Goal: Task Accomplishment & Management: Manage account settings

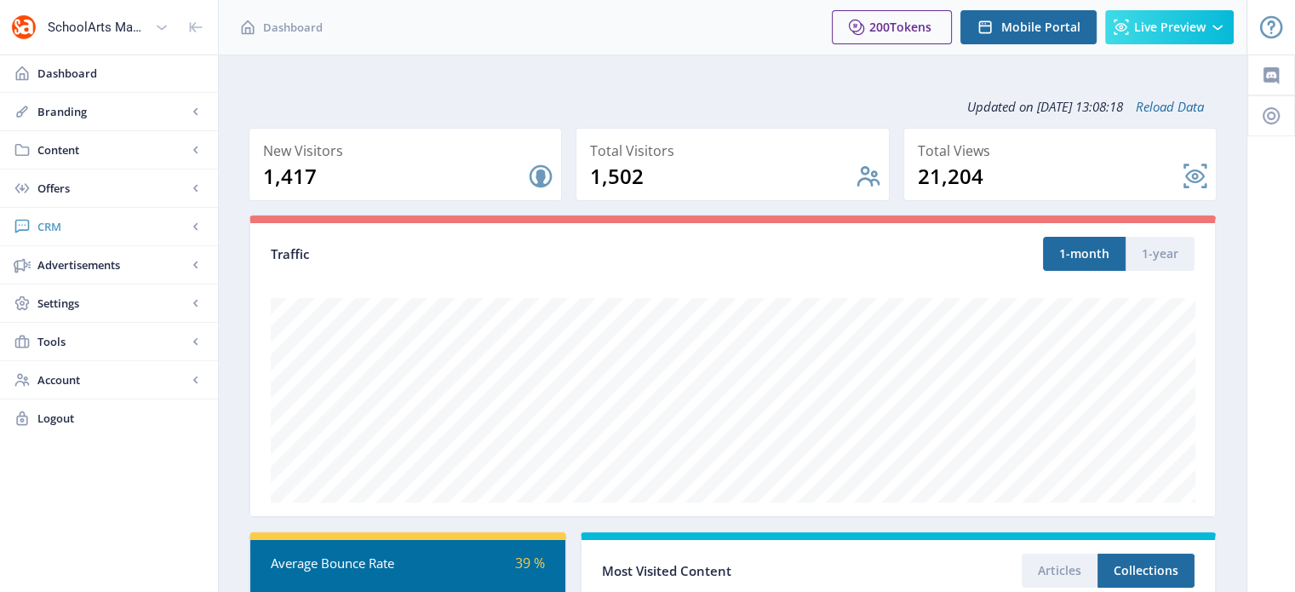
click at [55, 226] on span "CRM" at bounding box center [112, 226] width 150 height 17
click at [75, 267] on span "Readers" at bounding box center [127, 264] width 146 height 17
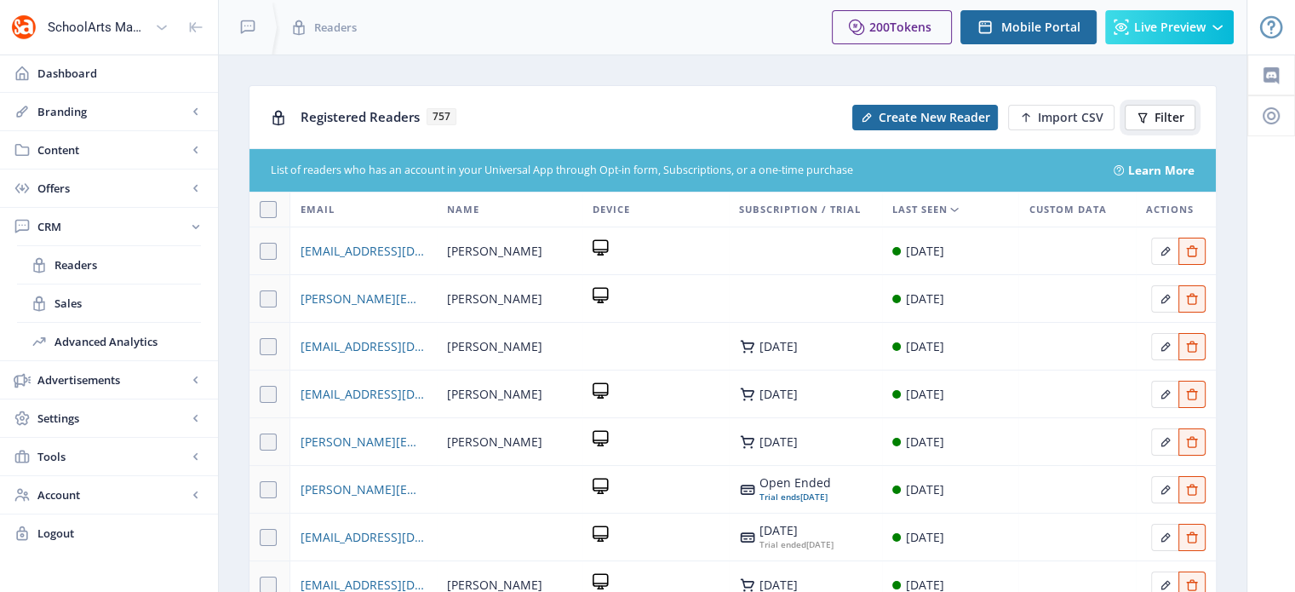
click at [1182, 113] on span "Filter" at bounding box center [1169, 118] width 30 height 14
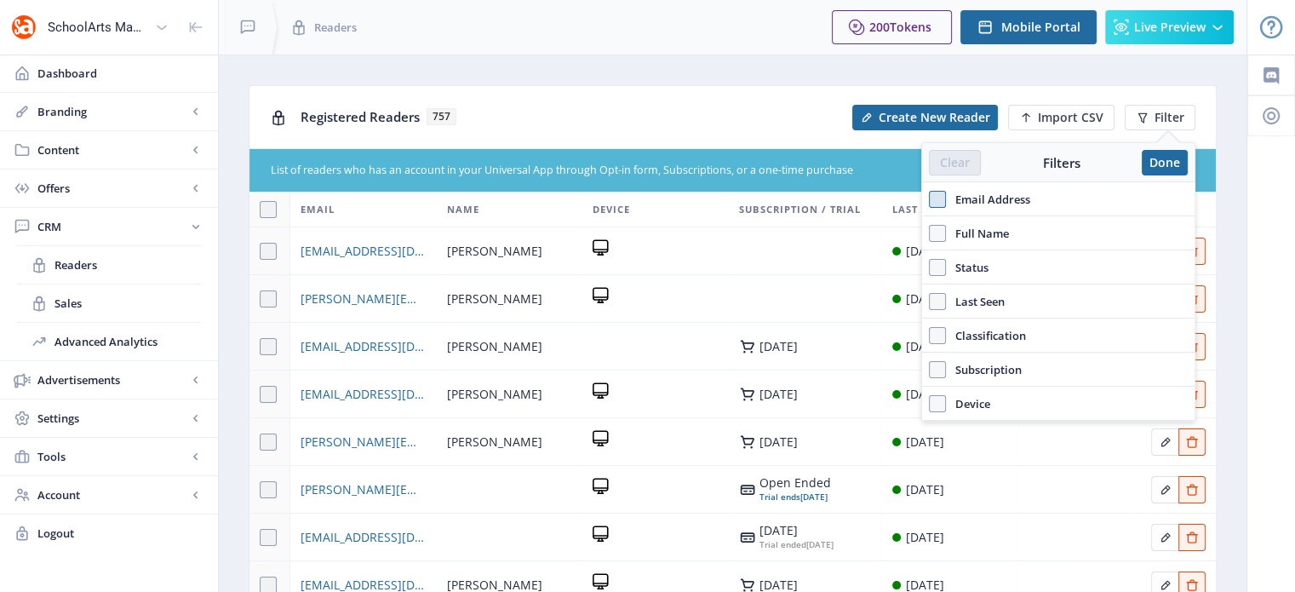
click at [940, 200] on span at bounding box center [937, 199] width 17 height 17
click at [929, 200] on input "Email Address" at bounding box center [929, 199] width 1 height 1
checkbox input "true"
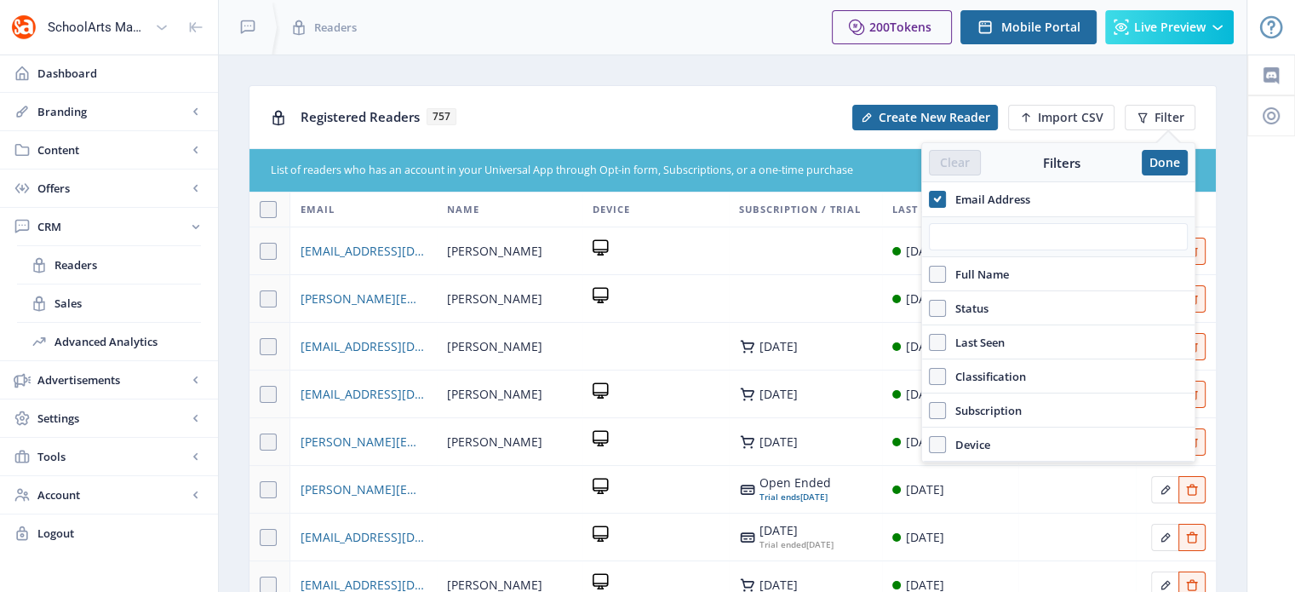
click at [967, 254] on div at bounding box center [1058, 236] width 272 height 41
click at [968, 241] on input "text" at bounding box center [1058, 236] width 259 height 27
paste input "[EMAIL_ADDRESS][DOMAIN_NAME]"
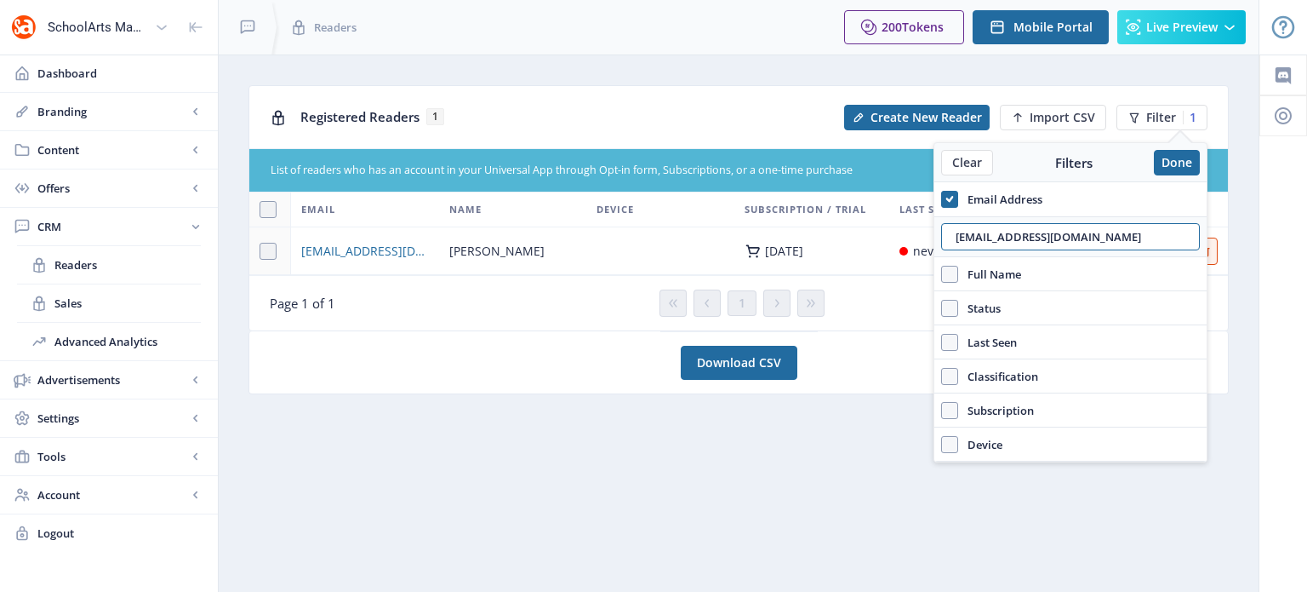
type input "[EMAIL_ADDRESS][DOMAIN_NAME]"
click at [843, 423] on nb-layout-column "Registered Readers 1 Create New Reader Import CSV Filter 1 List of readers who …" at bounding box center [739, 322] width 1042 height 537
click at [666, 237] on td at bounding box center [660, 251] width 148 height 48
click at [1181, 159] on button "Done" at bounding box center [1177, 163] width 46 height 26
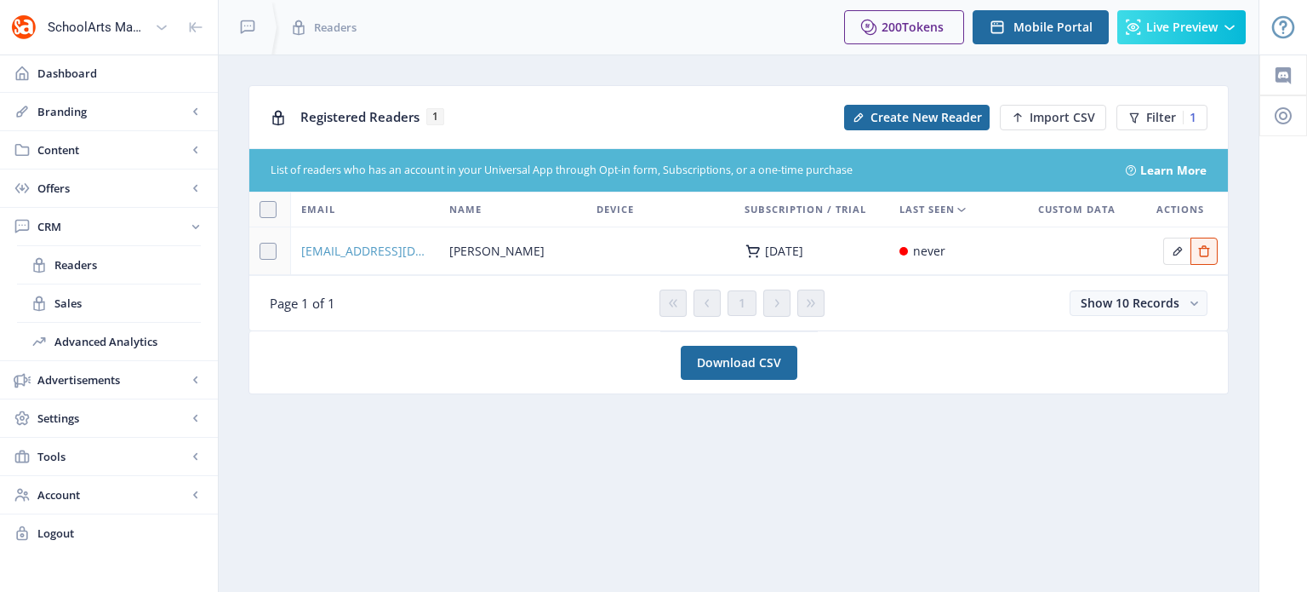
click at [341, 252] on span "[EMAIL_ADDRESS][DOMAIN_NAME]" at bounding box center [365, 251] width 128 height 20
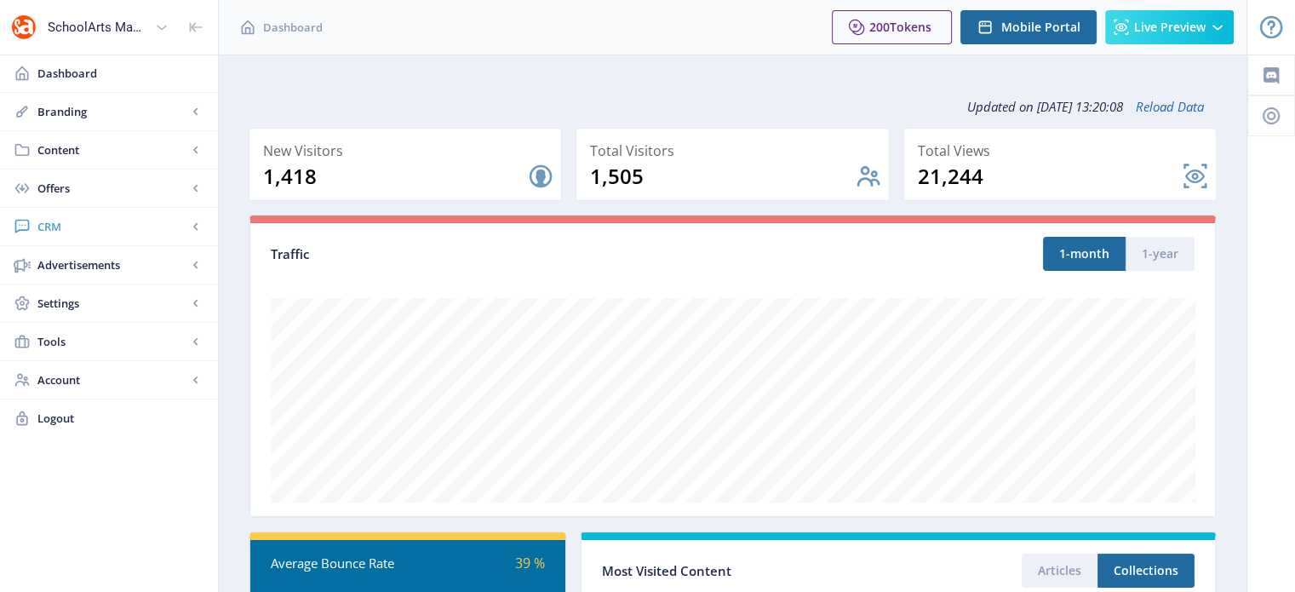
click at [49, 219] on span "CRM" at bounding box center [112, 226] width 150 height 17
click at [71, 258] on span "Readers" at bounding box center [127, 264] width 146 height 17
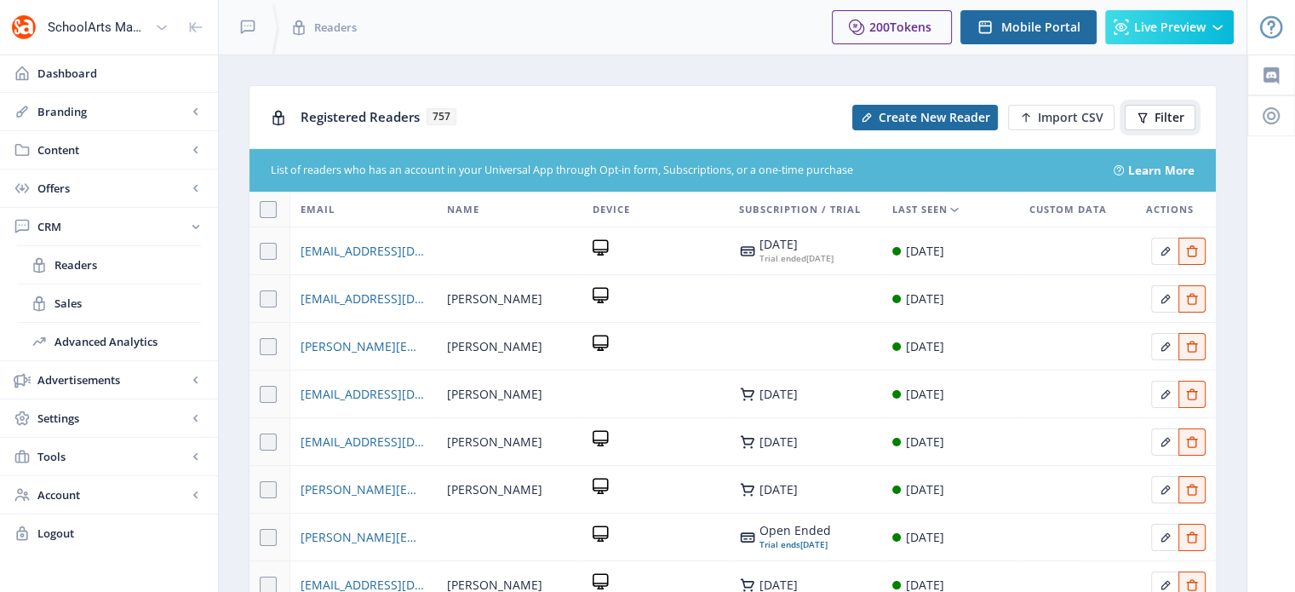
click at [1171, 115] on span "Filter" at bounding box center [1169, 118] width 30 height 14
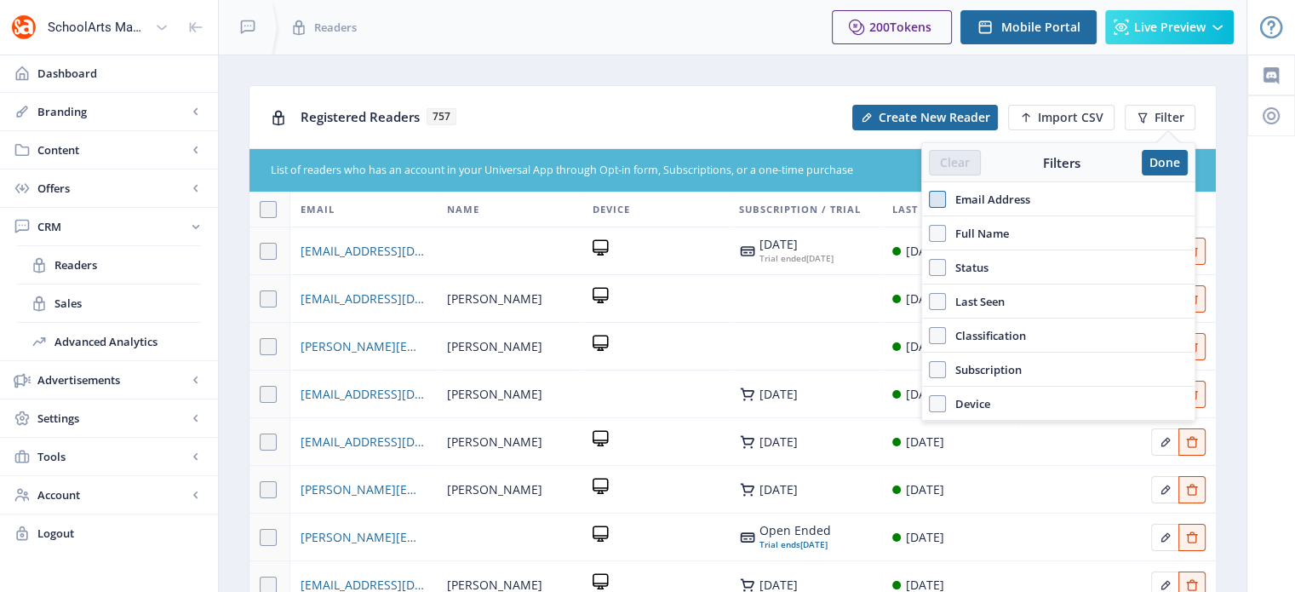
click at [935, 192] on span at bounding box center [937, 199] width 17 height 17
click at [929, 199] on input "Email Address" at bounding box center [929, 199] width 1 height 1
checkbox input "true"
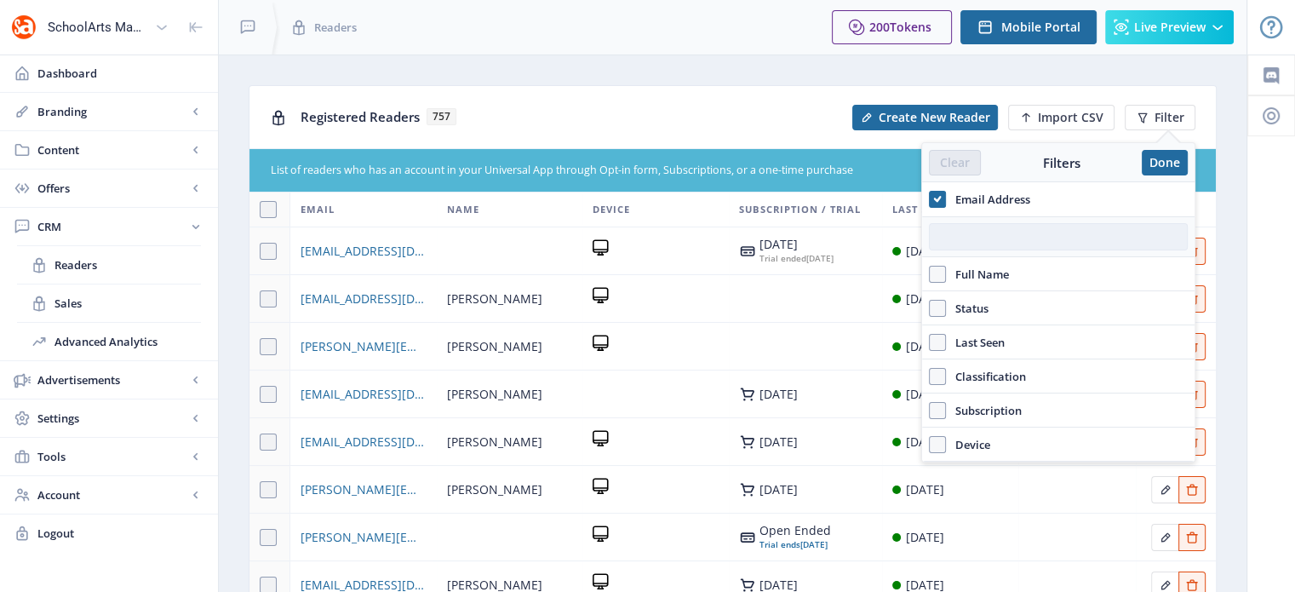
click at [956, 229] on input "text" at bounding box center [1058, 236] width 259 height 27
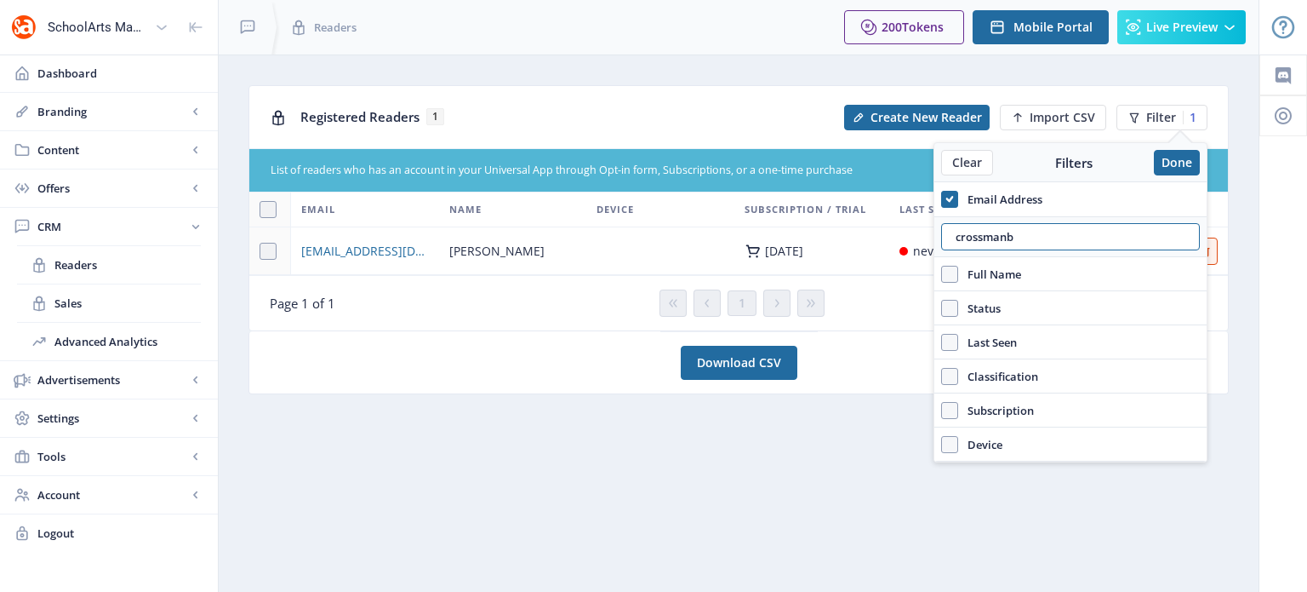
type input "crossmanb"
click at [533, 254] on span "[PERSON_NAME]" at bounding box center [496, 251] width 95 height 20
click at [365, 251] on span "[EMAIL_ADDRESS][DOMAIN_NAME]" at bounding box center [365, 251] width 128 height 20
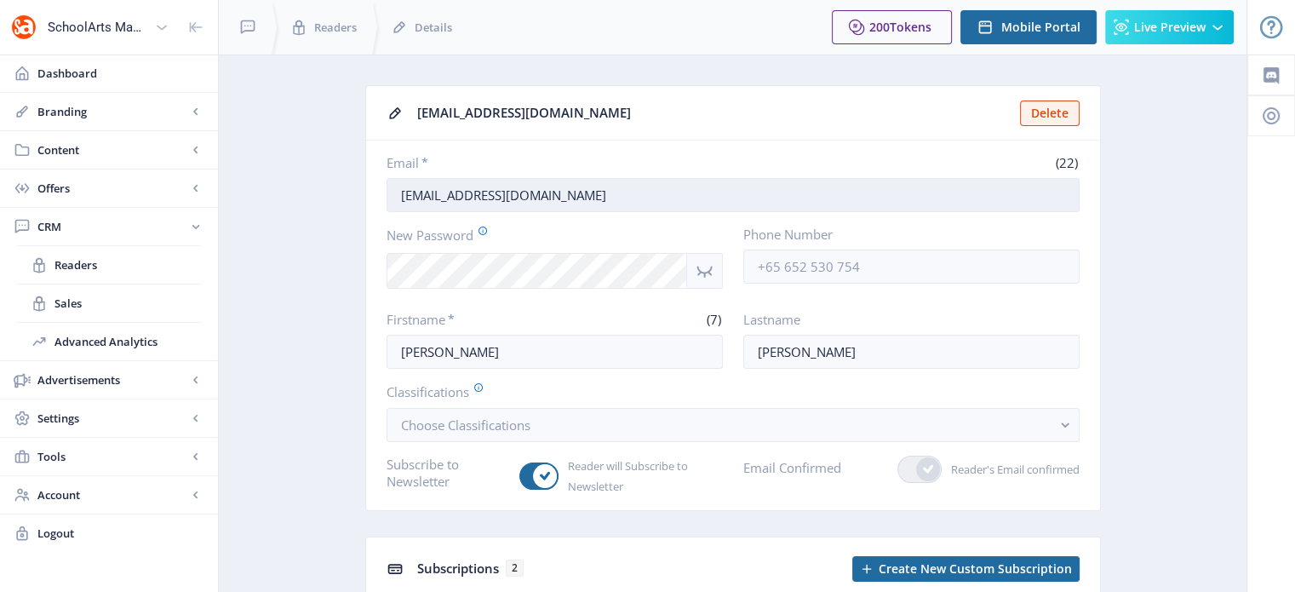
drag, startPoint x: 473, startPoint y: 195, endPoint x: 391, endPoint y: 198, distance: 82.6
click at [391, 198] on input "[EMAIL_ADDRESS][DOMAIN_NAME]" at bounding box center [732, 195] width 693 height 34
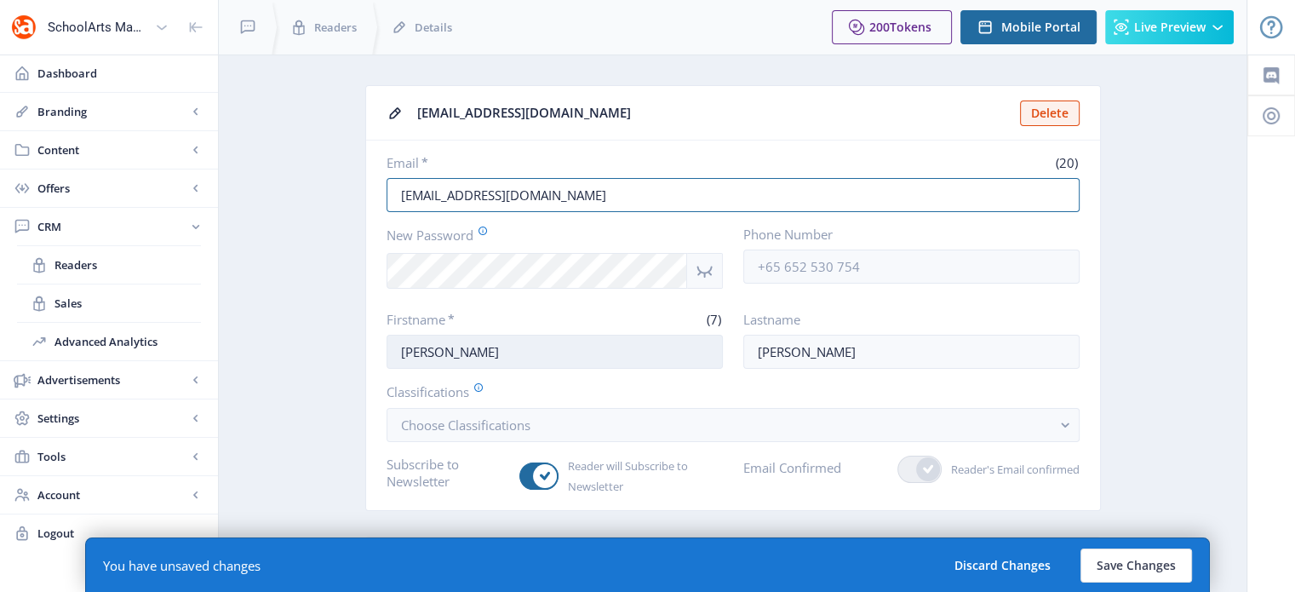
type input "[EMAIL_ADDRESS][DOMAIN_NAME]"
drag, startPoint x: 528, startPoint y: 336, endPoint x: 356, endPoint y: 353, distance: 172.8
click at [356, 353] on app-crm-reader "[EMAIL_ADDRESS][DOMAIN_NAME] Delete Email * (20) [EMAIL_ADDRESS][DOMAIN_NAME] N…" at bounding box center [733, 448] width 968 height 727
type input "[PERSON_NAME]"
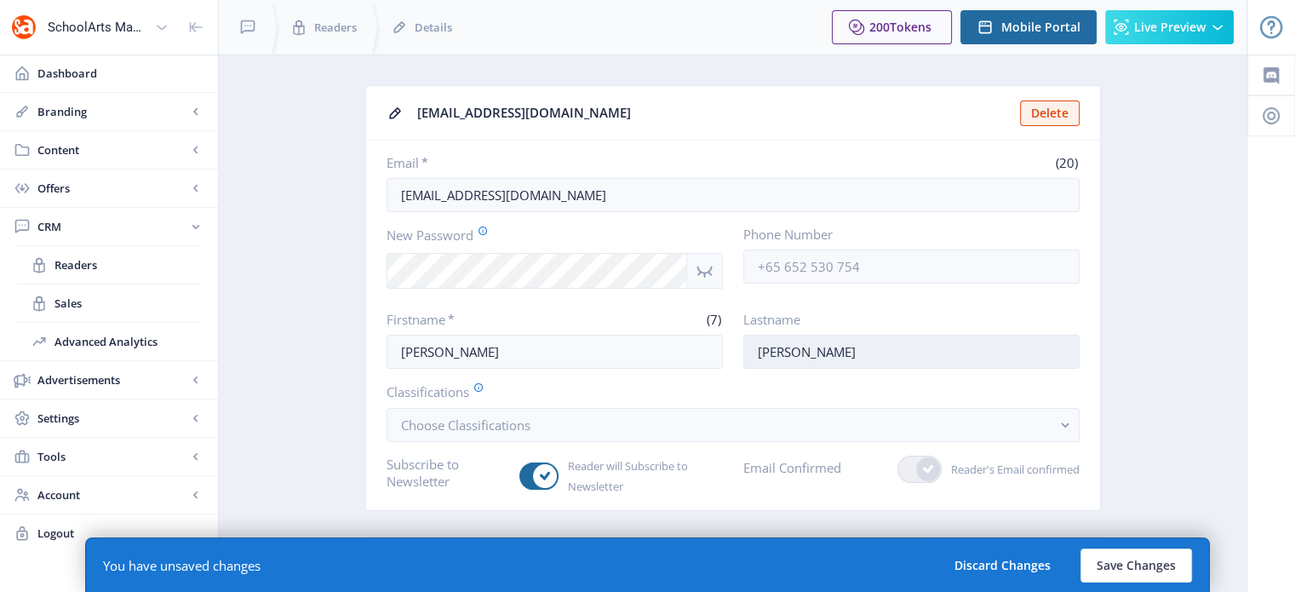
click at [837, 343] on input "[PERSON_NAME]" at bounding box center [911, 352] width 336 height 34
drag, startPoint x: 837, startPoint y: 343, endPoint x: 726, endPoint y: 357, distance: 111.5
click at [726, 357] on div "Firstname * (7) [PERSON_NAME] Lastname [PERSON_NAME]" at bounding box center [732, 340] width 693 height 58
type input "[PERSON_NAME]"
drag, startPoint x: 1306, startPoint y: 272, endPoint x: 1154, endPoint y: 132, distance: 206.0
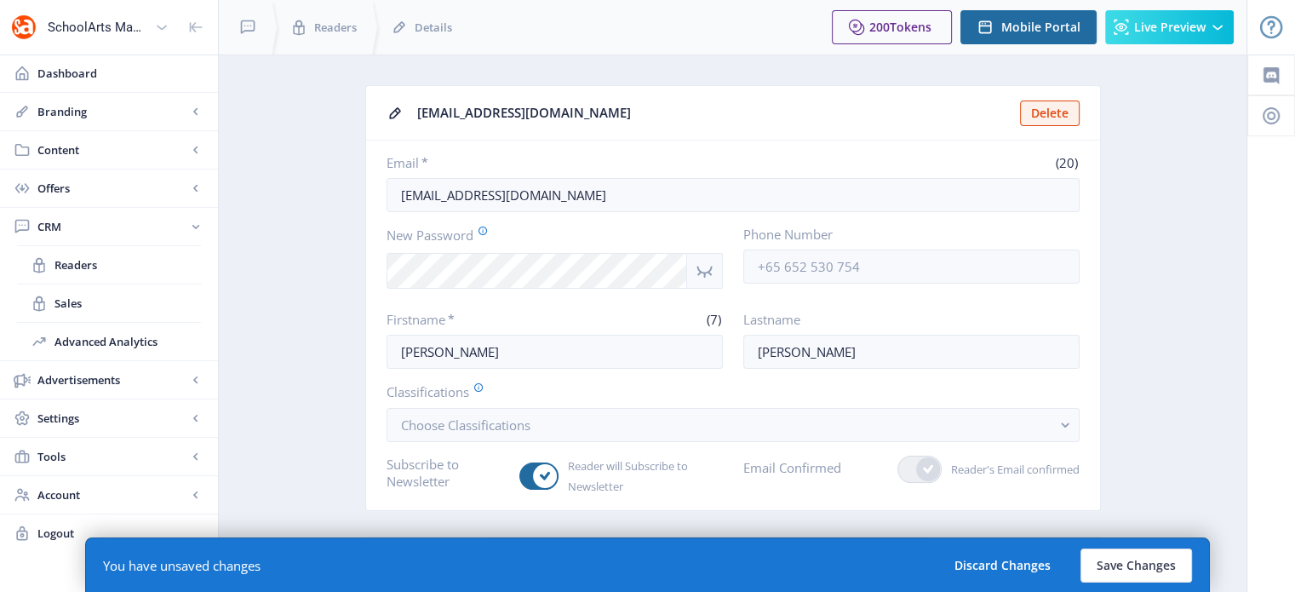
click at [1154, 132] on app-crm-reader "[EMAIL_ADDRESS][DOMAIN_NAME] Delete Email * (20) [EMAIL_ADDRESS][DOMAIN_NAME] N…" at bounding box center [733, 448] width 968 height 727
click at [1153, 569] on button "Save Changes" at bounding box center [1136, 565] width 112 height 34
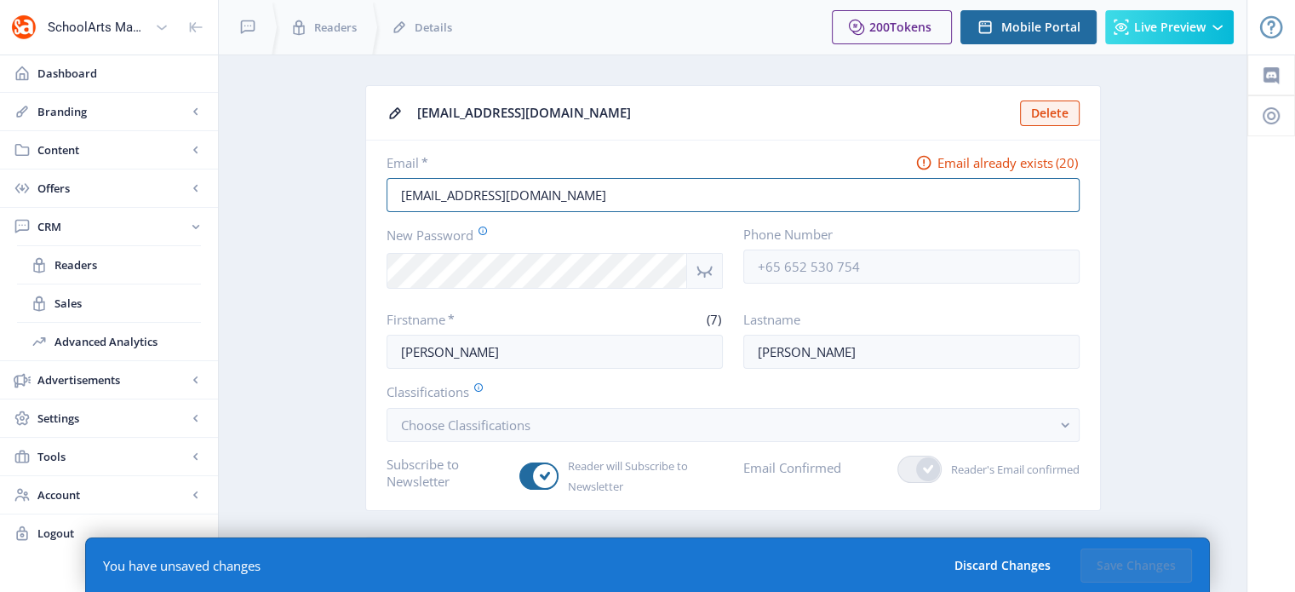
drag, startPoint x: 566, startPoint y: 198, endPoint x: 392, endPoint y: 217, distance: 175.5
click at [392, 217] on nb-card-body "Email * Email already exists (20) [EMAIL_ADDRESS][DOMAIN_NAME] New Password Pho…" at bounding box center [733, 324] width 734 height 369
click at [93, 264] on span "Readers" at bounding box center [127, 264] width 146 height 17
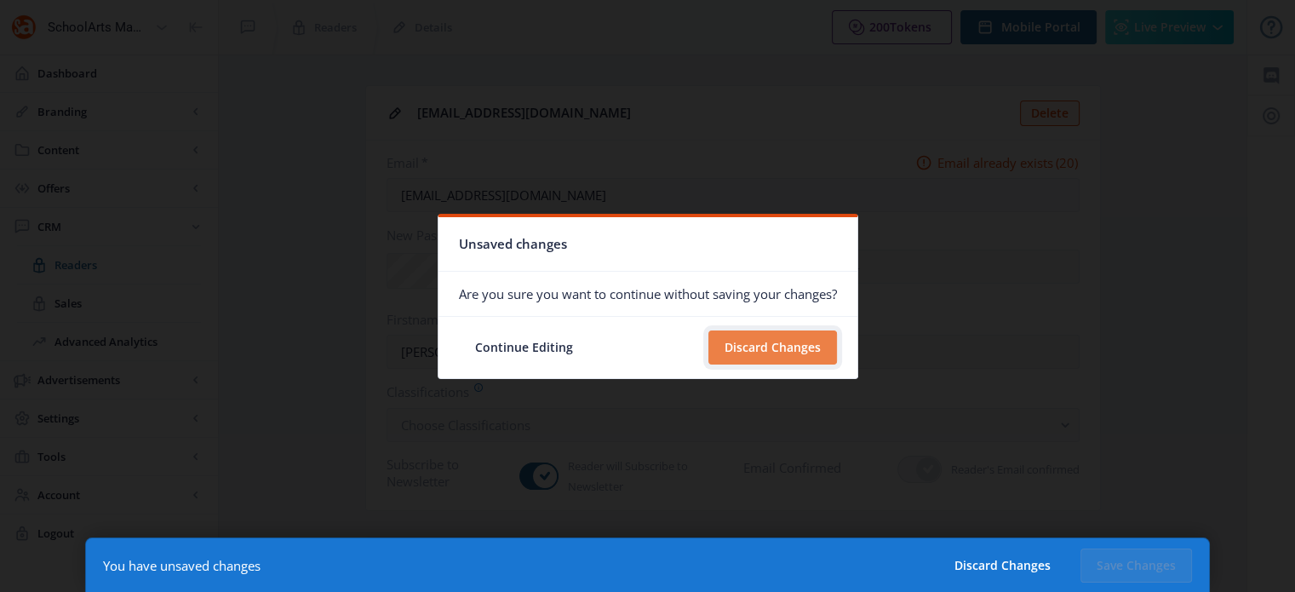
click at [739, 352] on button "Discard Changes" at bounding box center [772, 347] width 129 height 34
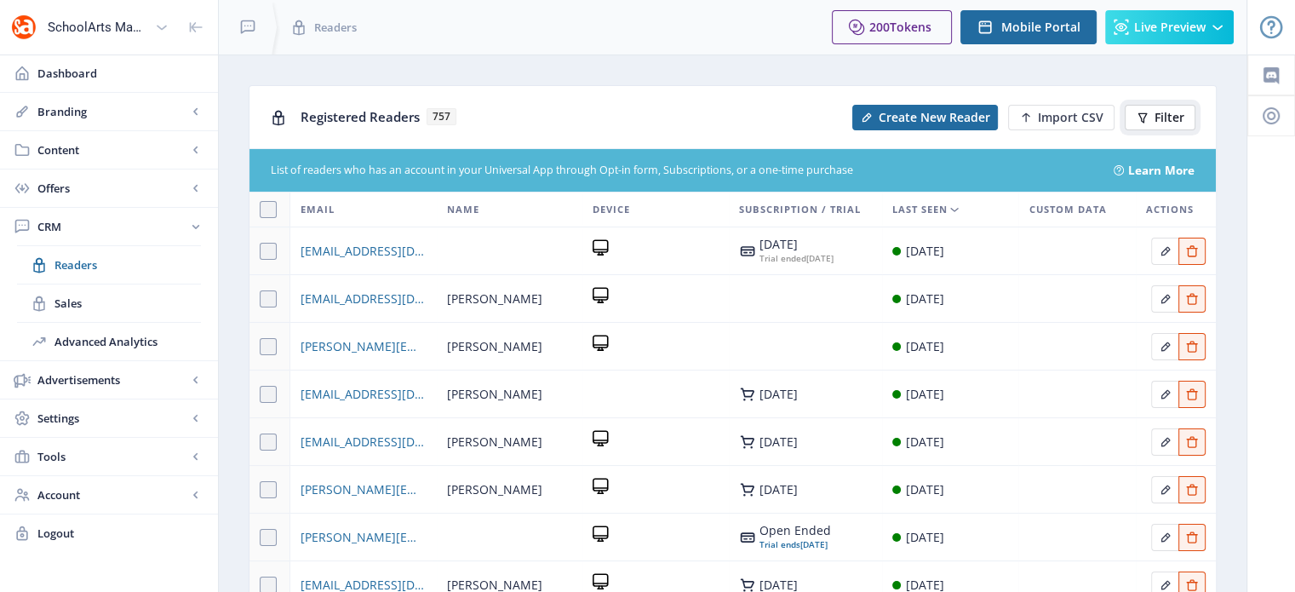
click at [1151, 121] on button "Filter" at bounding box center [1159, 118] width 71 height 26
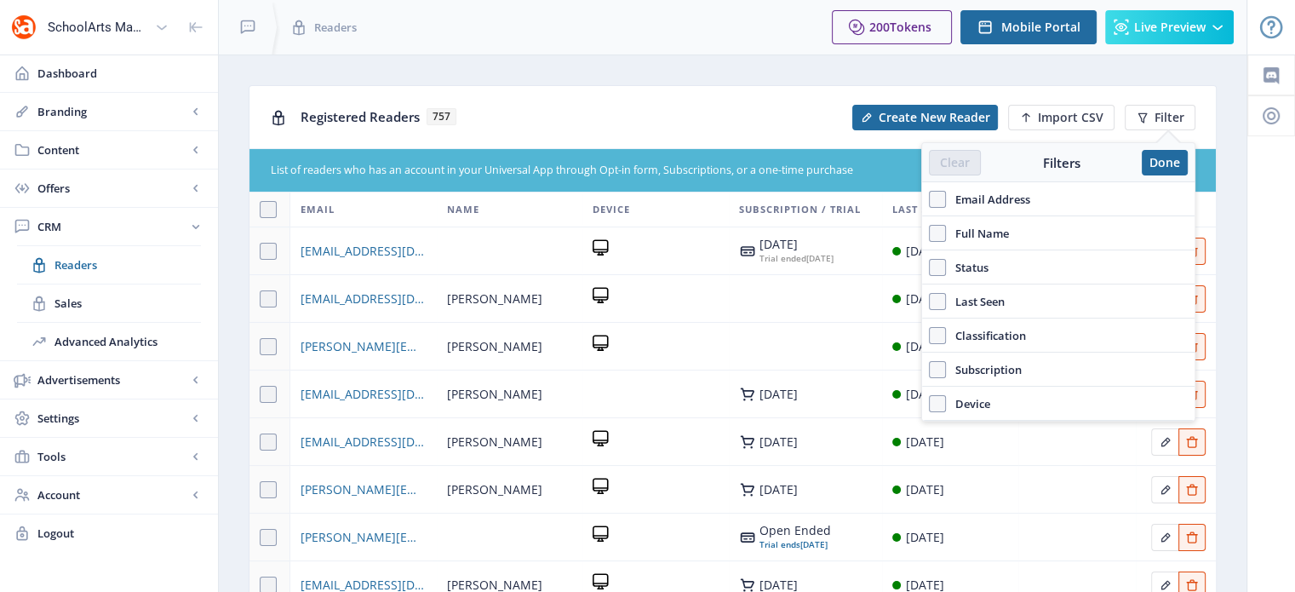
click at [929, 207] on label "Email Address" at bounding box center [1058, 199] width 259 height 20
click at [929, 200] on input "Email Address" at bounding box center [929, 199] width 1 height 1
checkbox input "true"
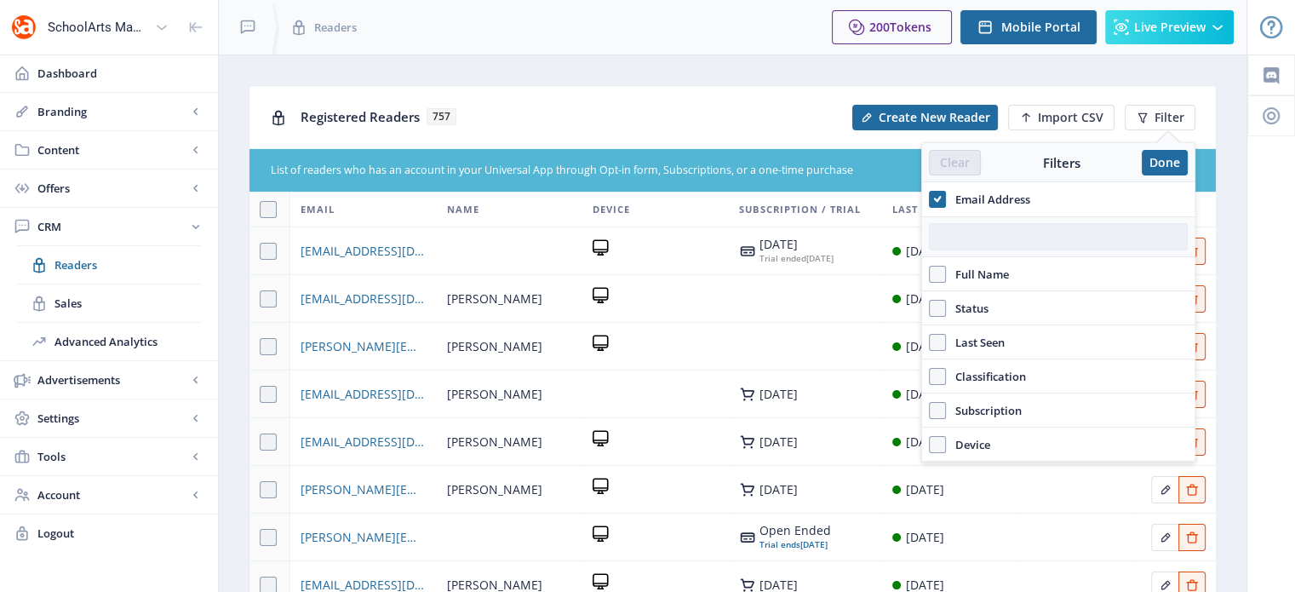
click at [960, 237] on input "text" at bounding box center [1058, 236] width 259 height 27
paste input "[EMAIL_ADDRESS][DOMAIN_NAME]"
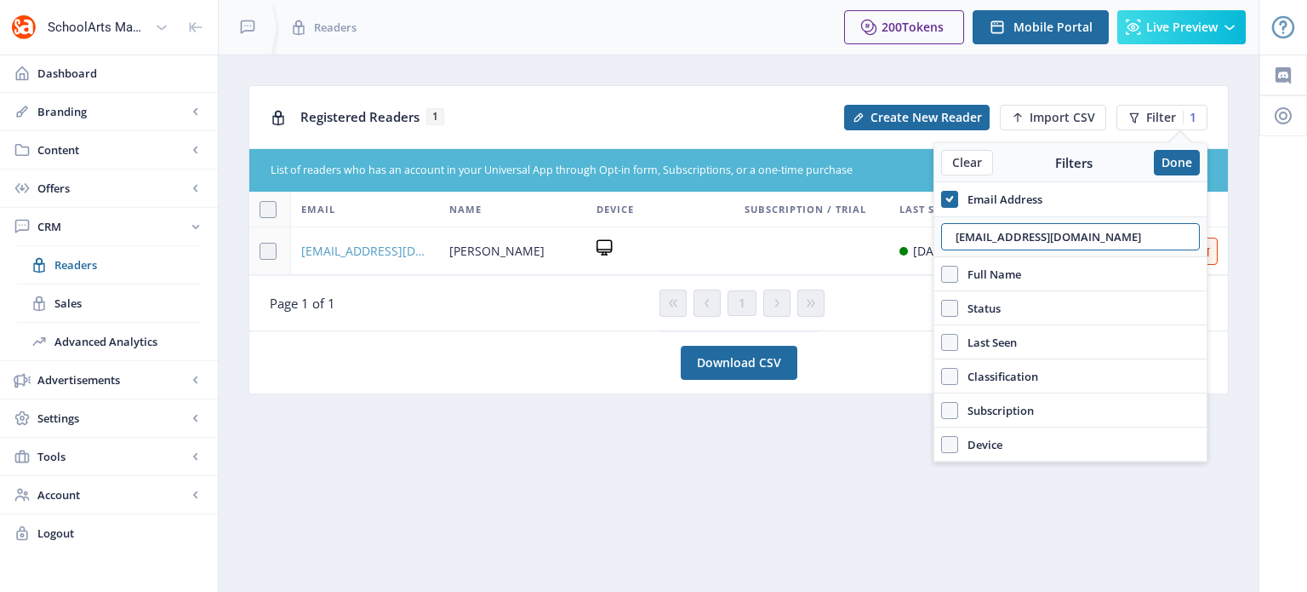
type input "[EMAIL_ADDRESS][DOMAIN_NAME]"
click at [380, 254] on span "[EMAIL_ADDRESS][DOMAIN_NAME]" at bounding box center [365, 251] width 128 height 20
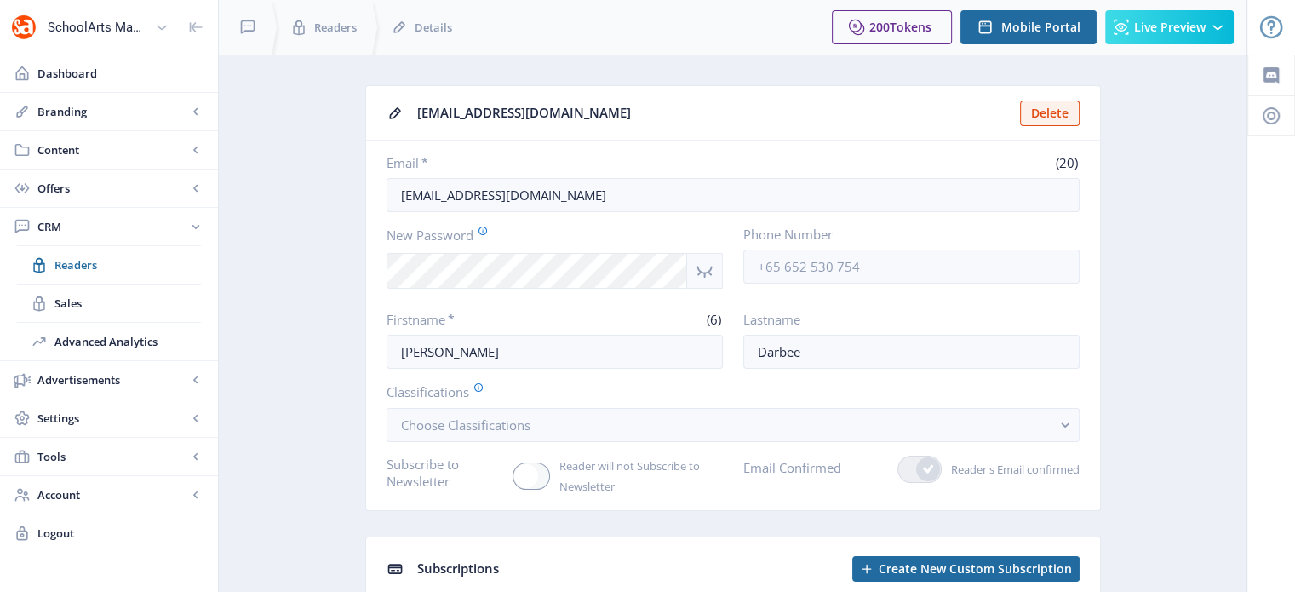
click at [1096, 512] on div "[EMAIL_ADDRESS][DOMAIN_NAME] Delete Email * (20) [EMAIL_ADDRESS][DOMAIN_NAME] N…" at bounding box center [732, 366] width 735 height 563
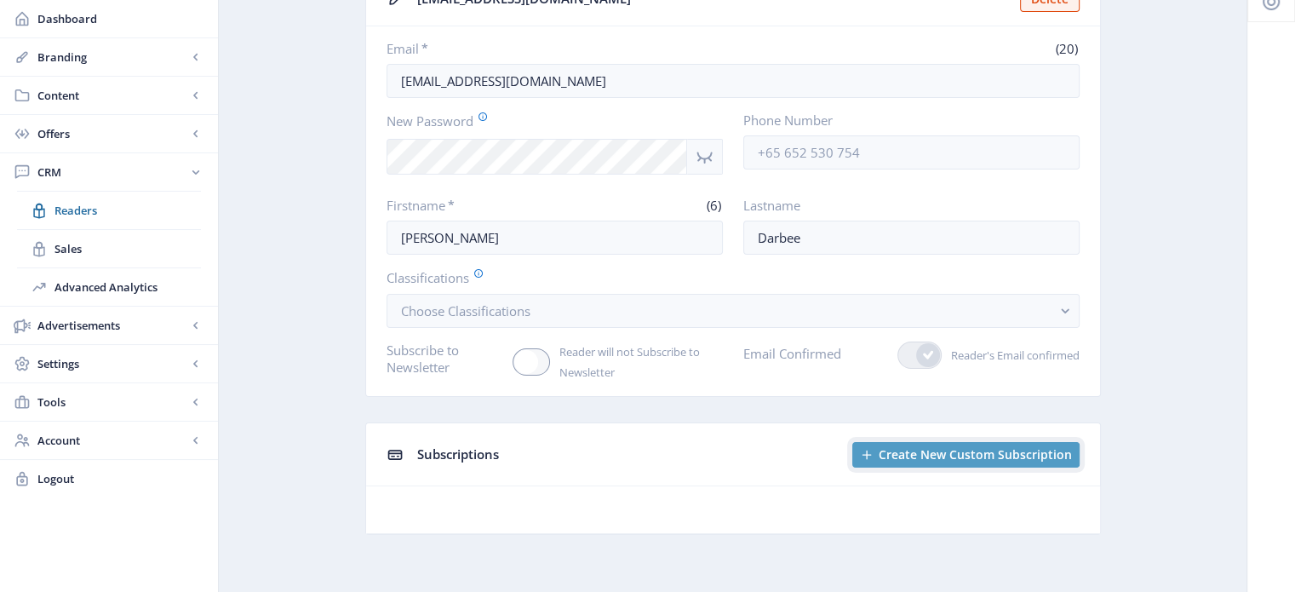
click at [909, 455] on span "Create New Custom Subscription" at bounding box center [974, 455] width 193 height 14
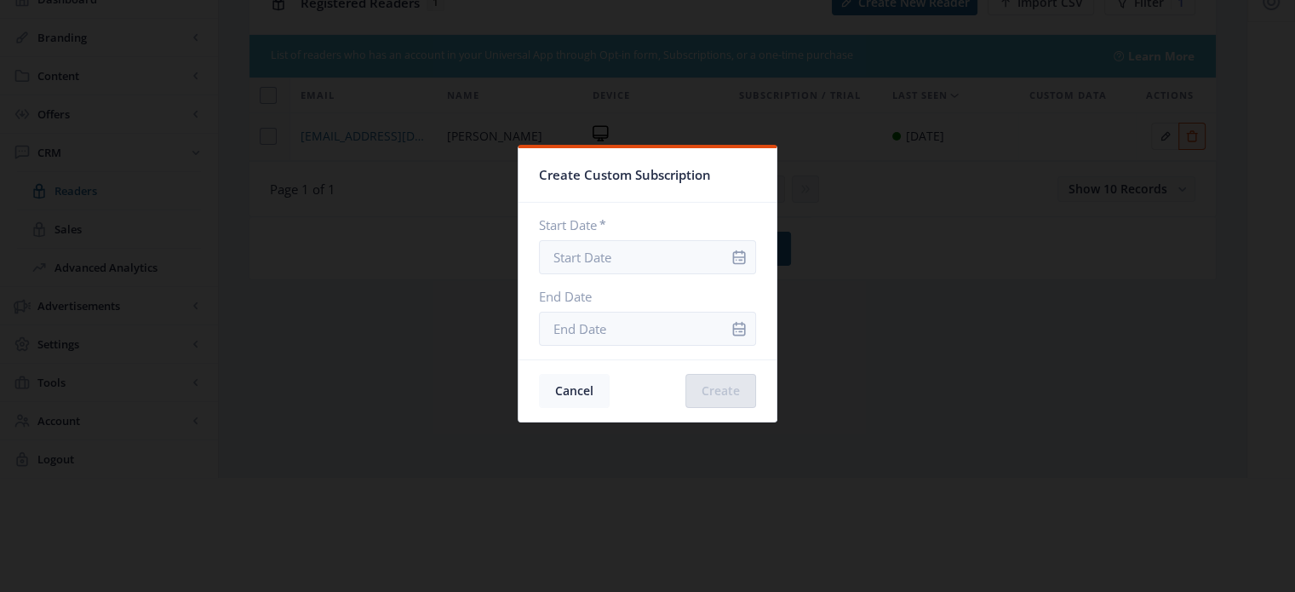
click at [561, 377] on button "Cancel" at bounding box center [574, 391] width 71 height 34
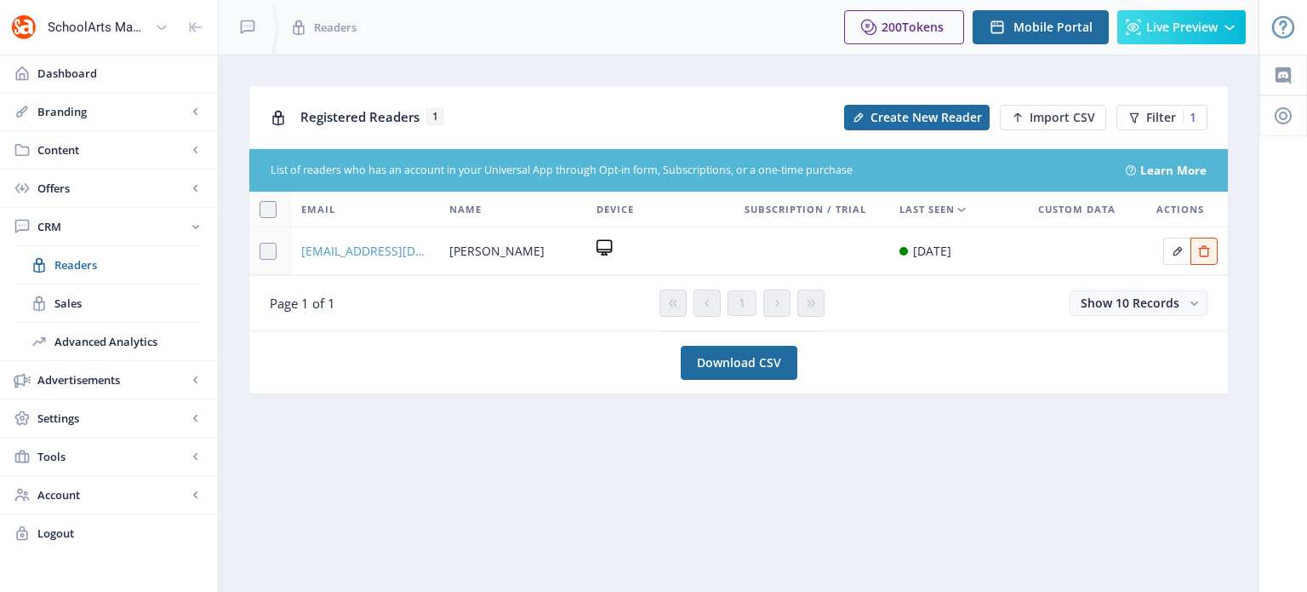
click at [384, 250] on span "[EMAIL_ADDRESS][DOMAIN_NAME]" at bounding box center [365, 251] width 128 height 20
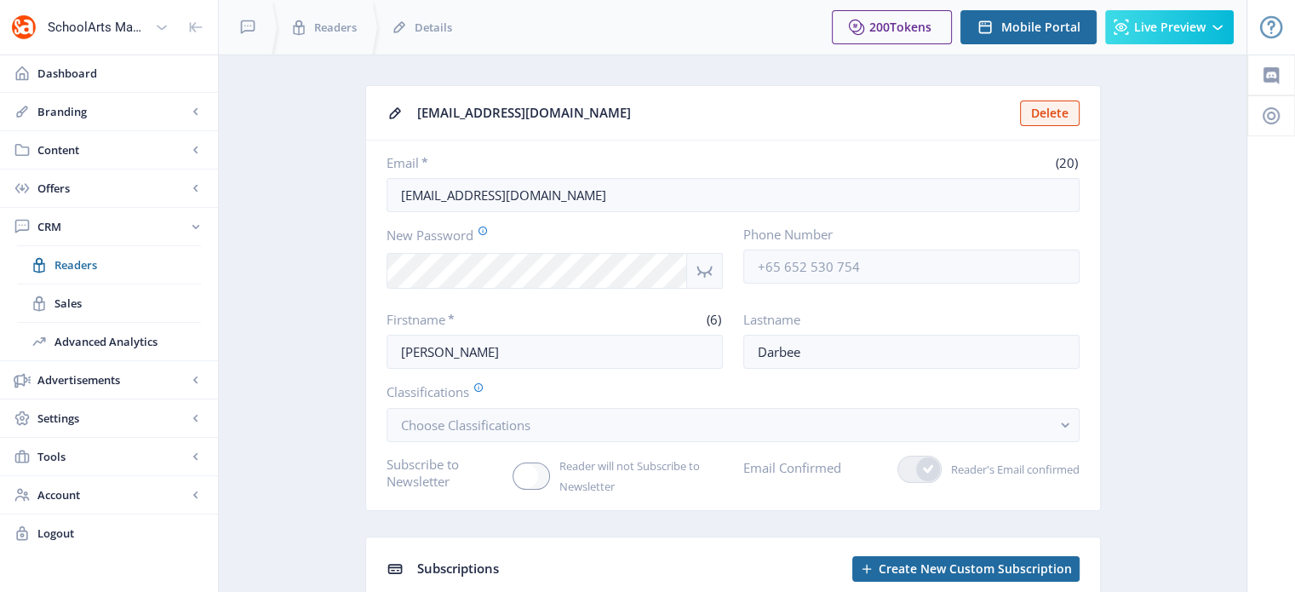
scroll to position [114, 0]
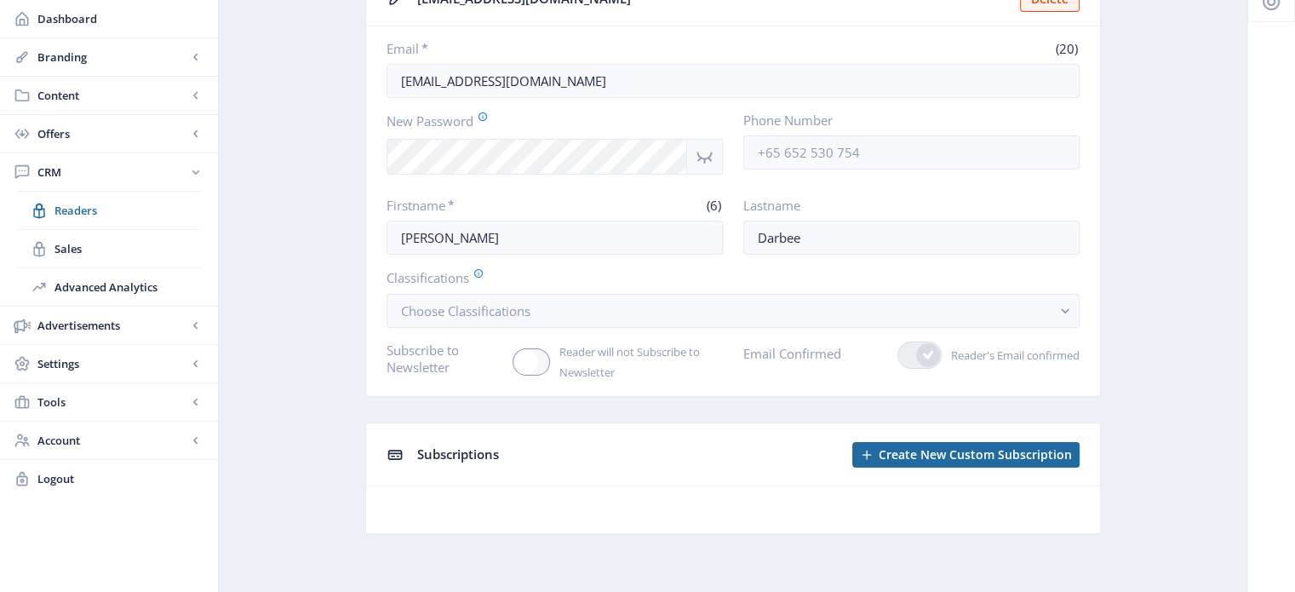
click at [393, 451] on icon at bounding box center [394, 454] width 14 height 10
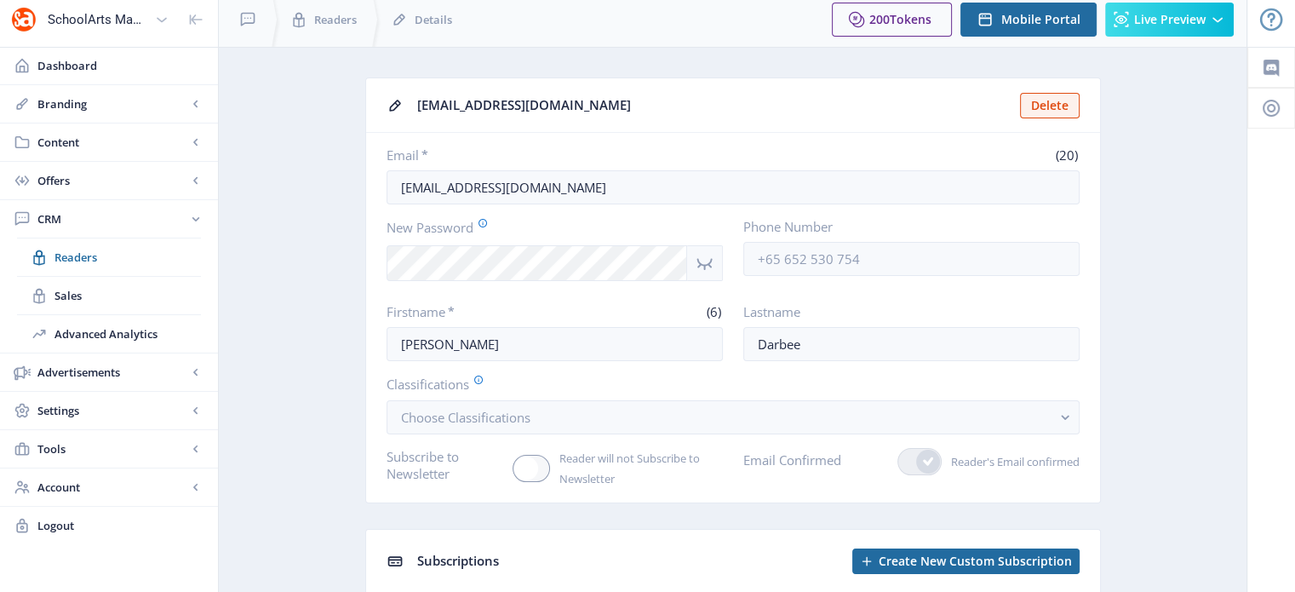
scroll to position [0, 0]
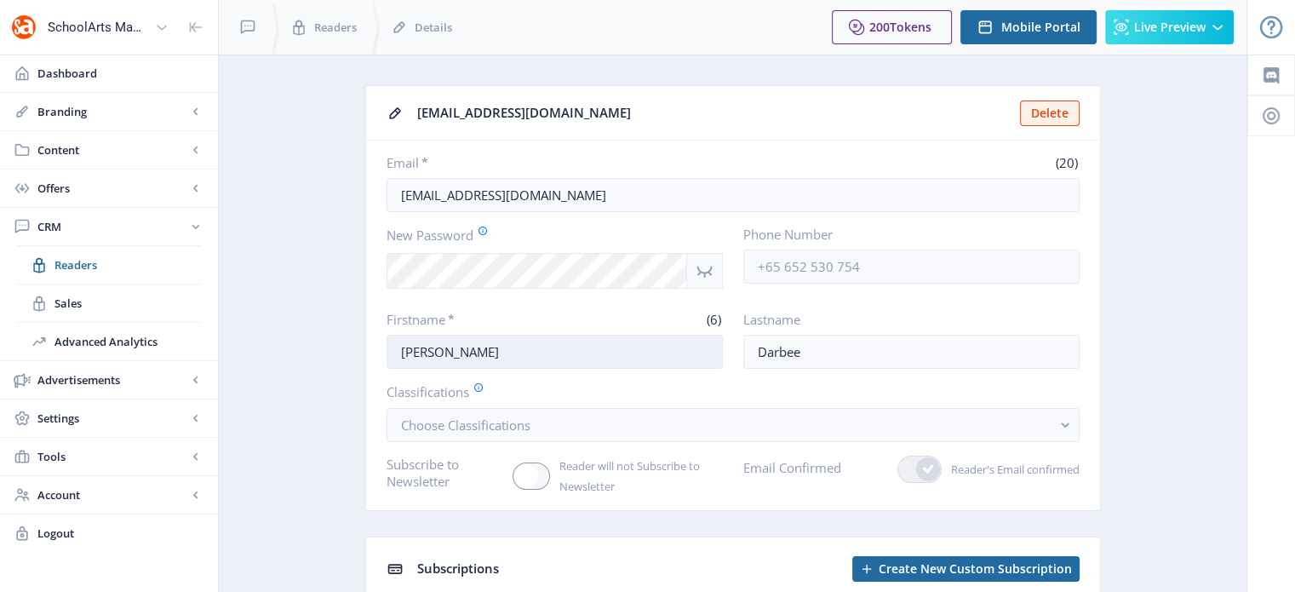
click at [404, 351] on input "[PERSON_NAME]" at bounding box center [554, 352] width 336 height 34
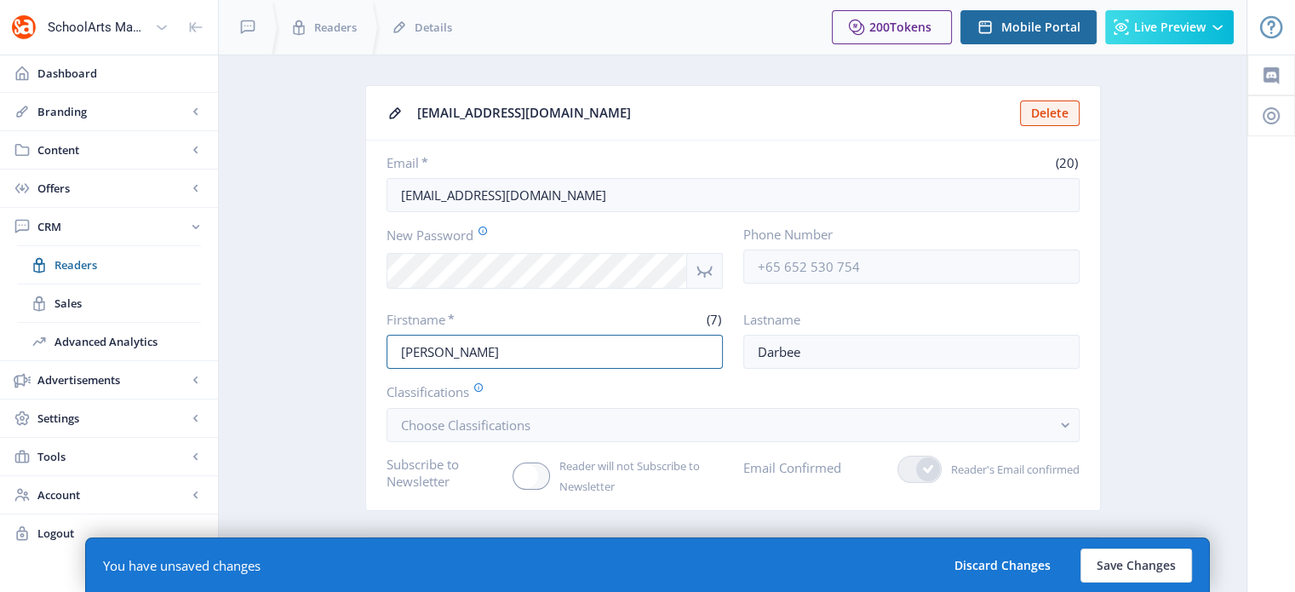
type input "[PERSON_NAME]"
click at [647, 386] on label "Classifications" at bounding box center [725, 391] width 679 height 19
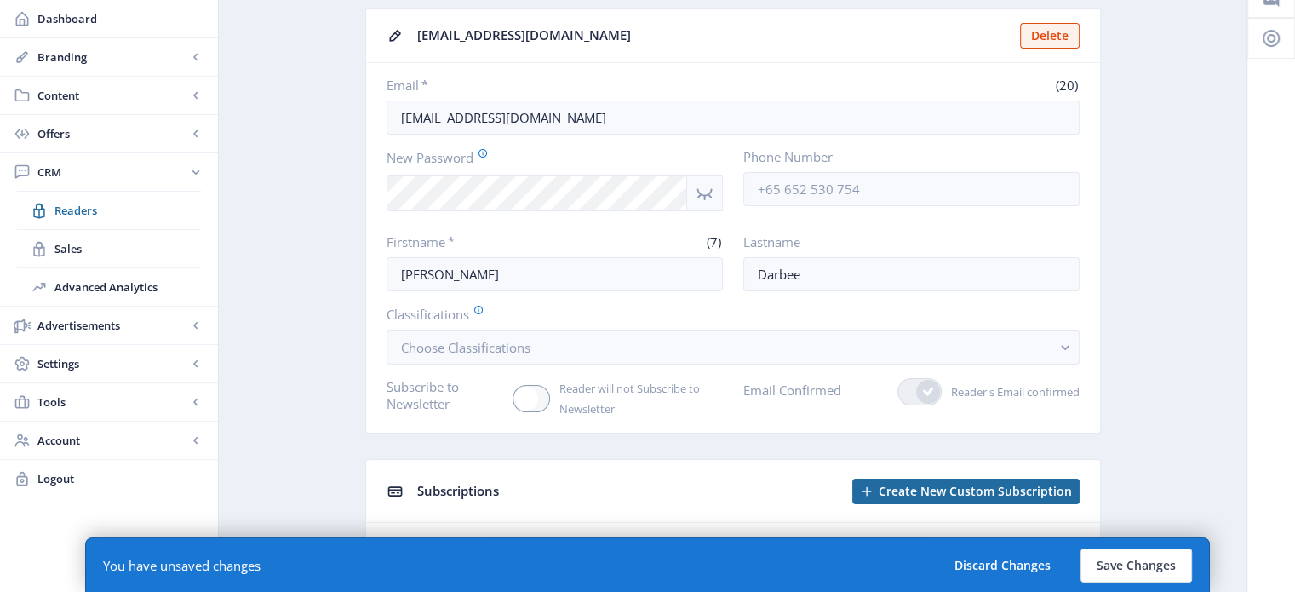
scroll to position [85, 0]
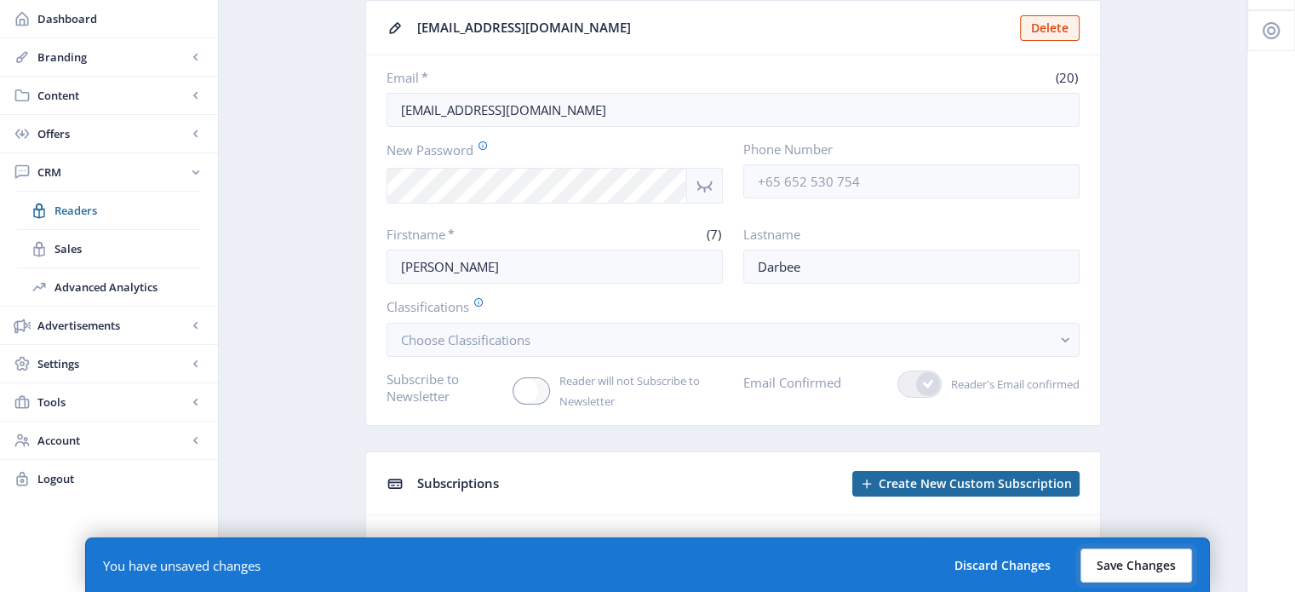
click at [1141, 575] on button "Save Changes" at bounding box center [1136, 565] width 112 height 34
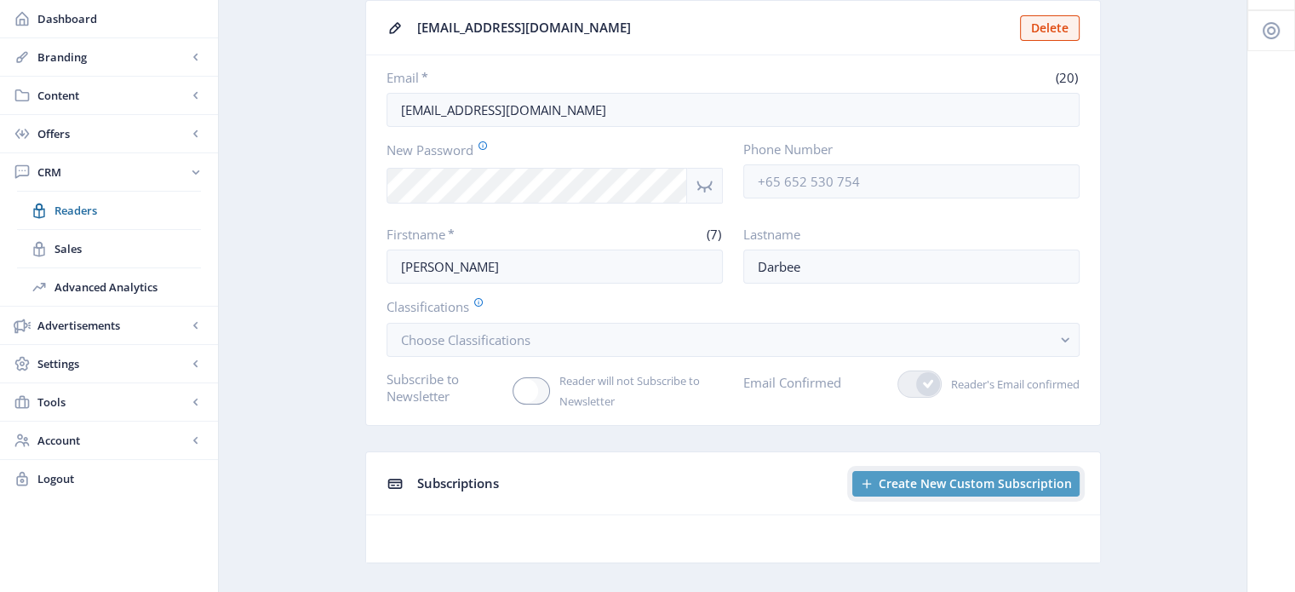
click at [892, 483] on span "Create New Custom Subscription" at bounding box center [974, 484] width 193 height 14
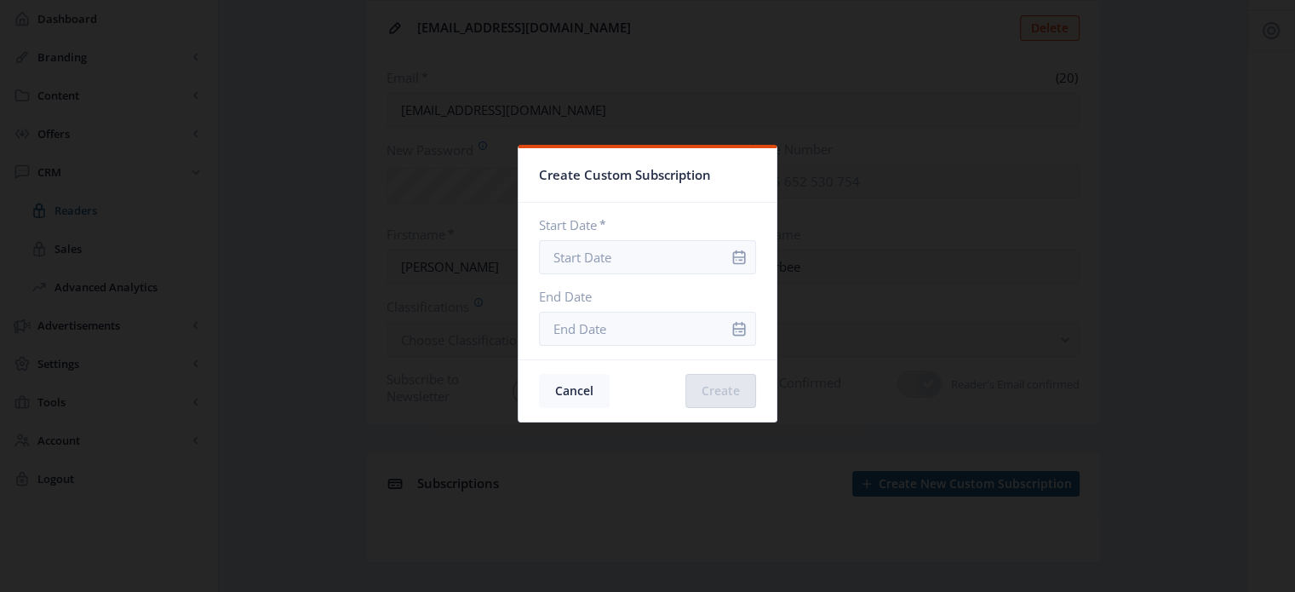
click at [562, 377] on button "Cancel" at bounding box center [574, 391] width 71 height 34
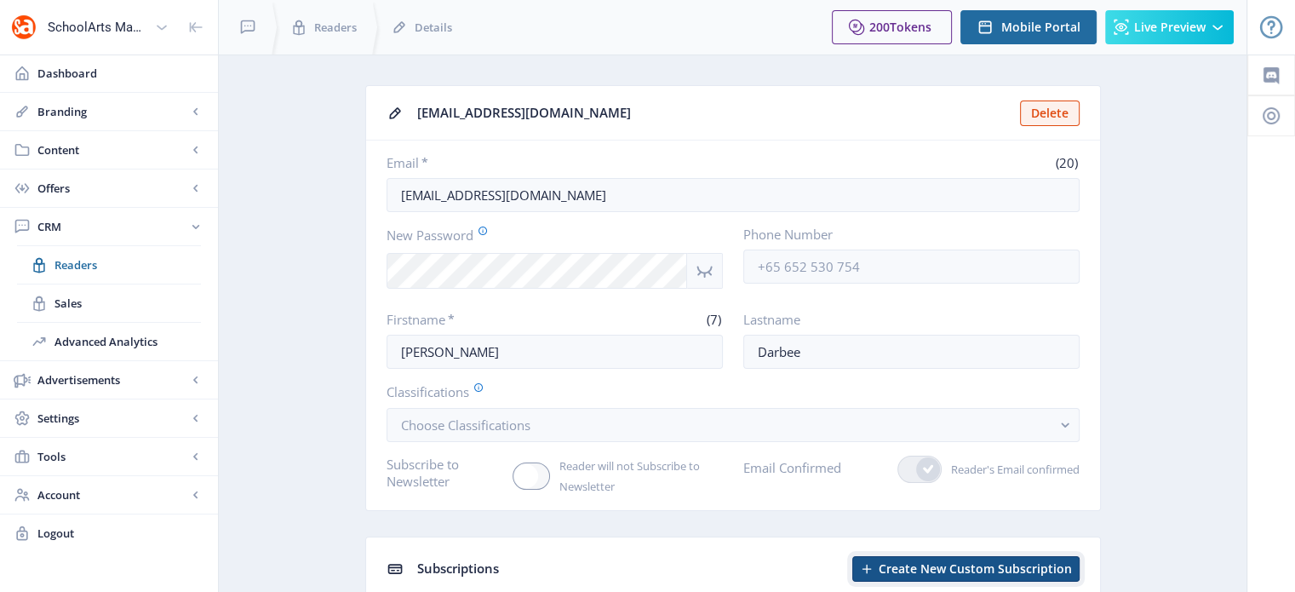
scroll to position [85, 0]
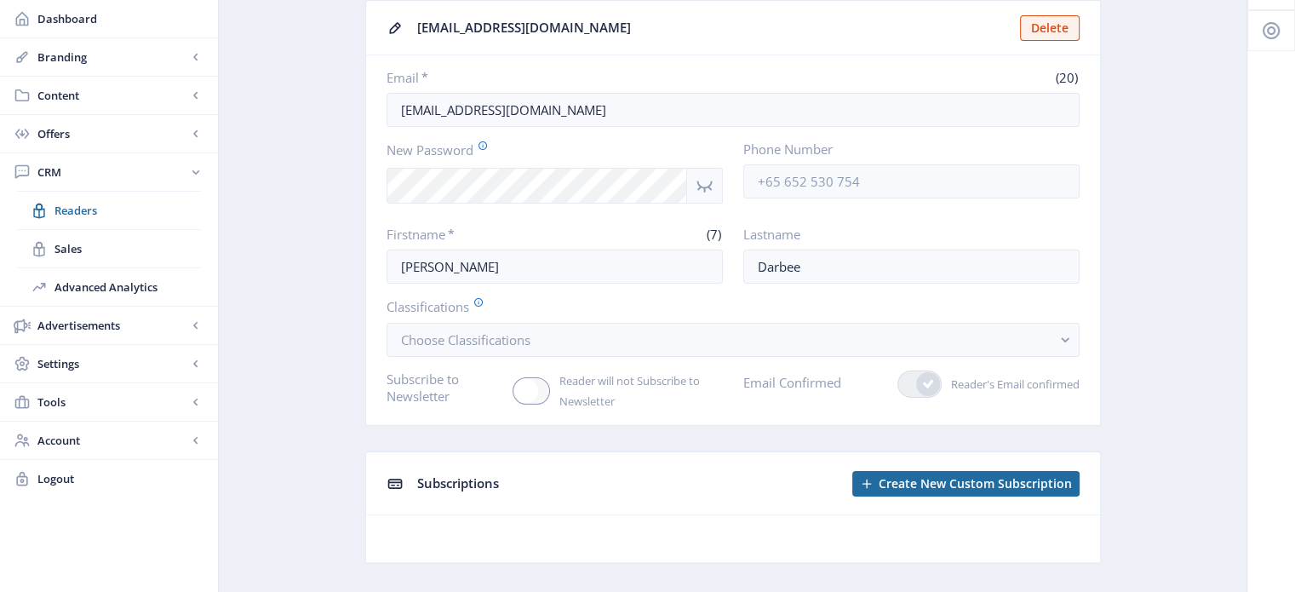
click at [568, 375] on span "Reader will not Subscribe to Newsletter" at bounding box center [636, 390] width 173 height 41
click at [513, 391] on input "Reader will not Subscribe to Newsletter" at bounding box center [512, 391] width 1 height 1
checkbox input "true"
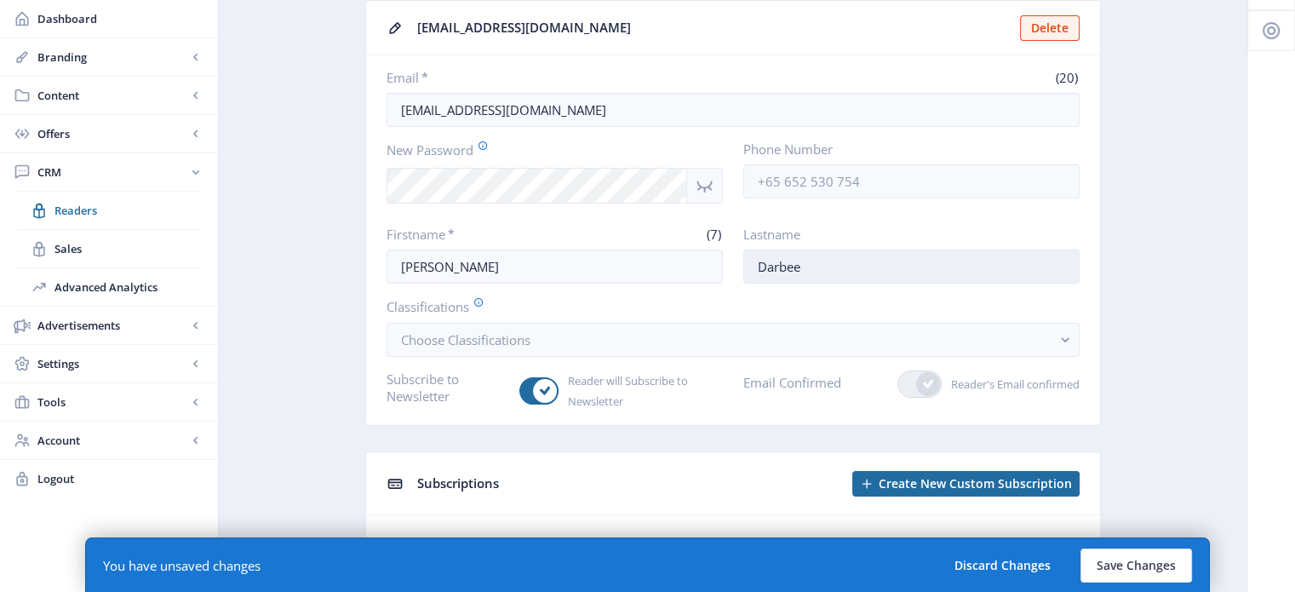
drag, startPoint x: 753, startPoint y: 265, endPoint x: 819, endPoint y: 274, distance: 66.2
click at [819, 274] on input "Darbee" at bounding box center [911, 266] width 336 height 34
type input "[PERSON_NAME]"
click at [1106, 554] on button "Save Changes" at bounding box center [1136, 565] width 112 height 34
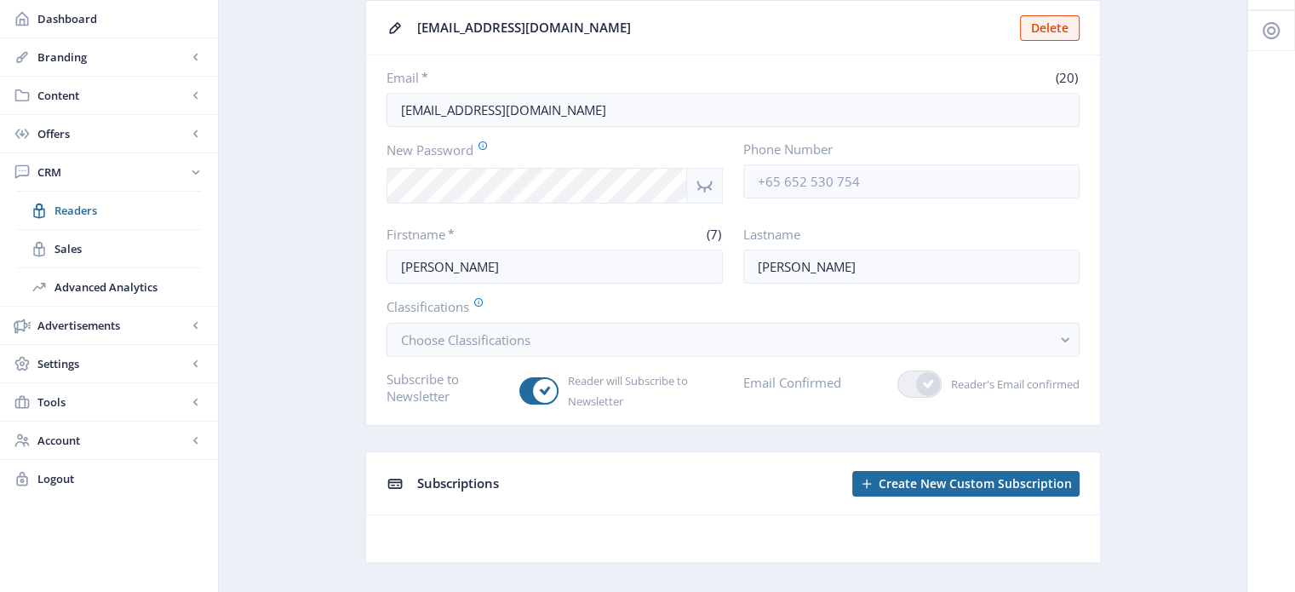
scroll to position [114, 0]
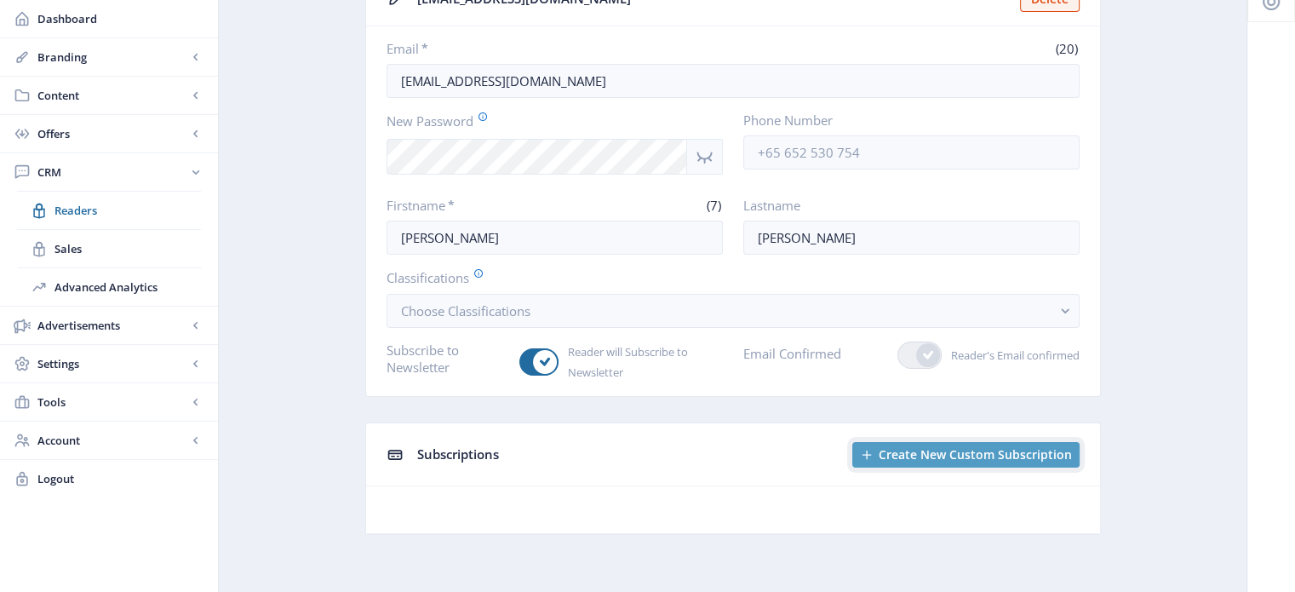
click at [981, 455] on span "Create New Custom Subscription" at bounding box center [974, 455] width 193 height 14
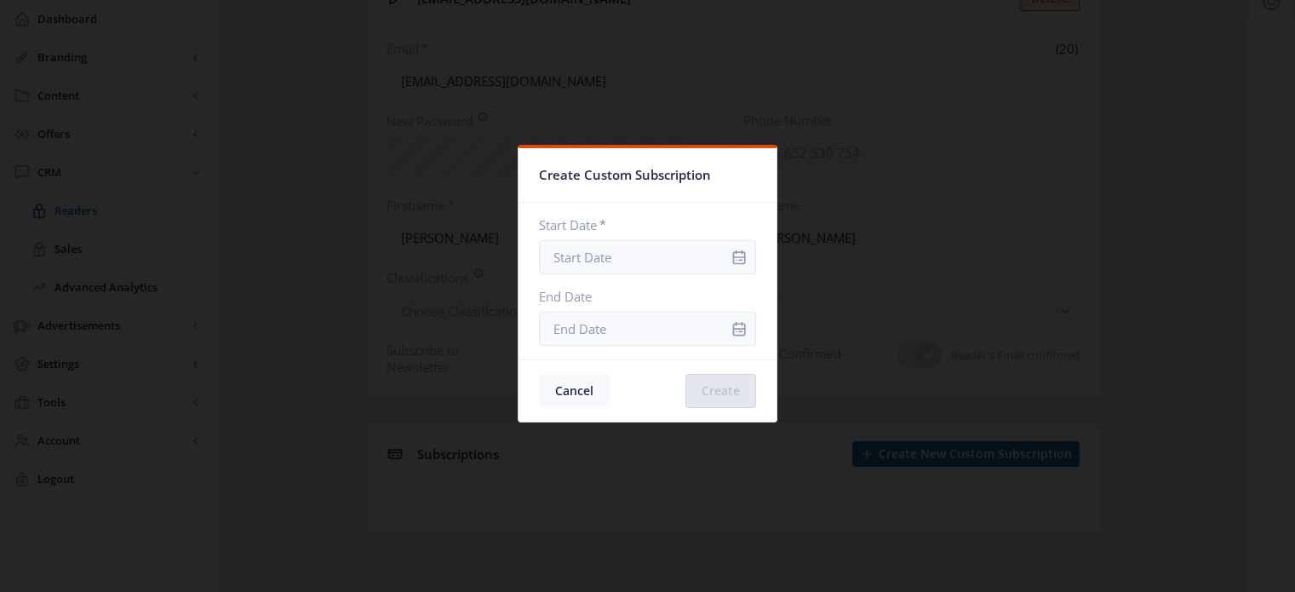
click at [597, 391] on button "Cancel" at bounding box center [574, 391] width 71 height 34
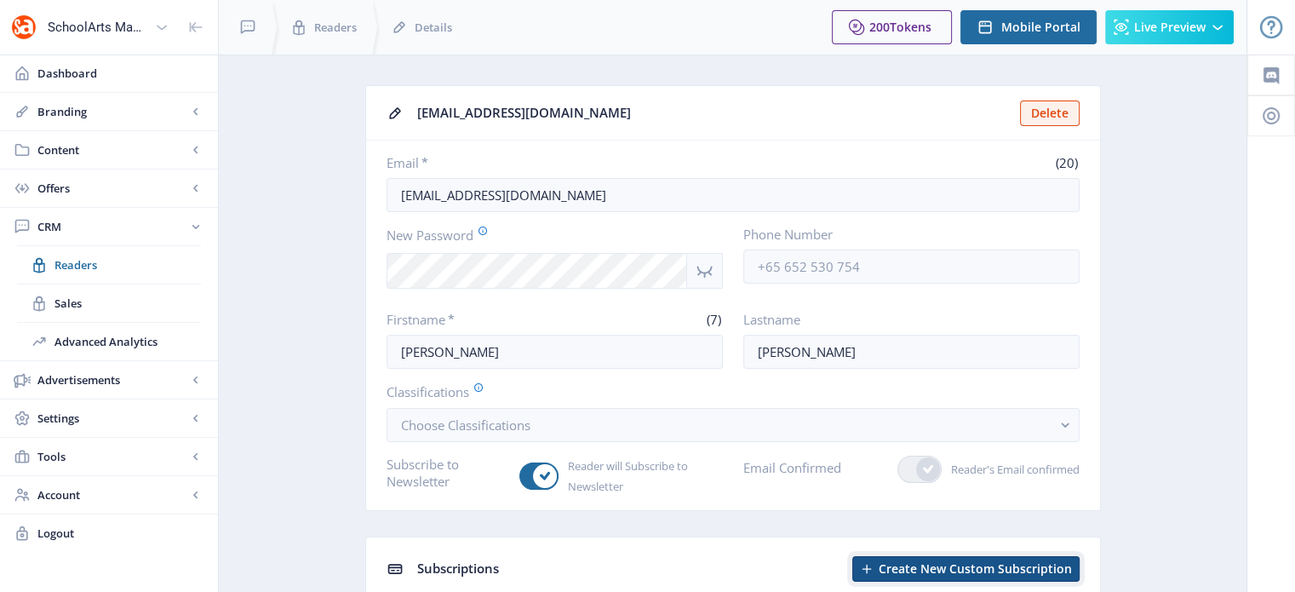
scroll to position [114, 0]
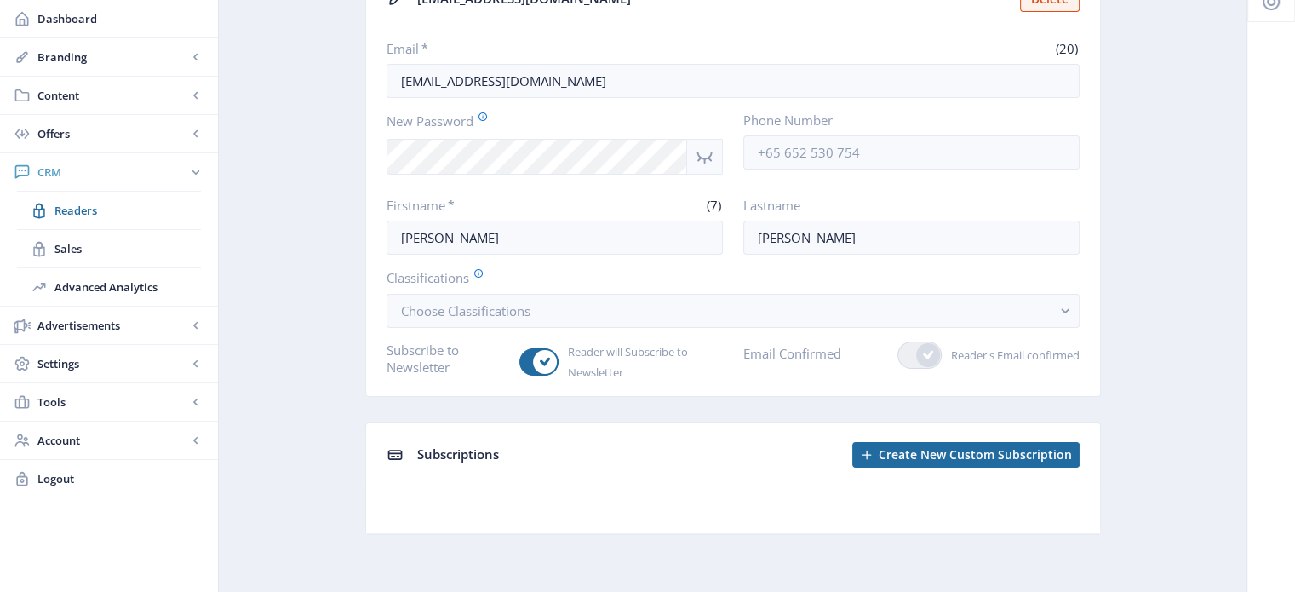
click at [58, 180] on span "CRM" at bounding box center [112, 171] width 150 height 17
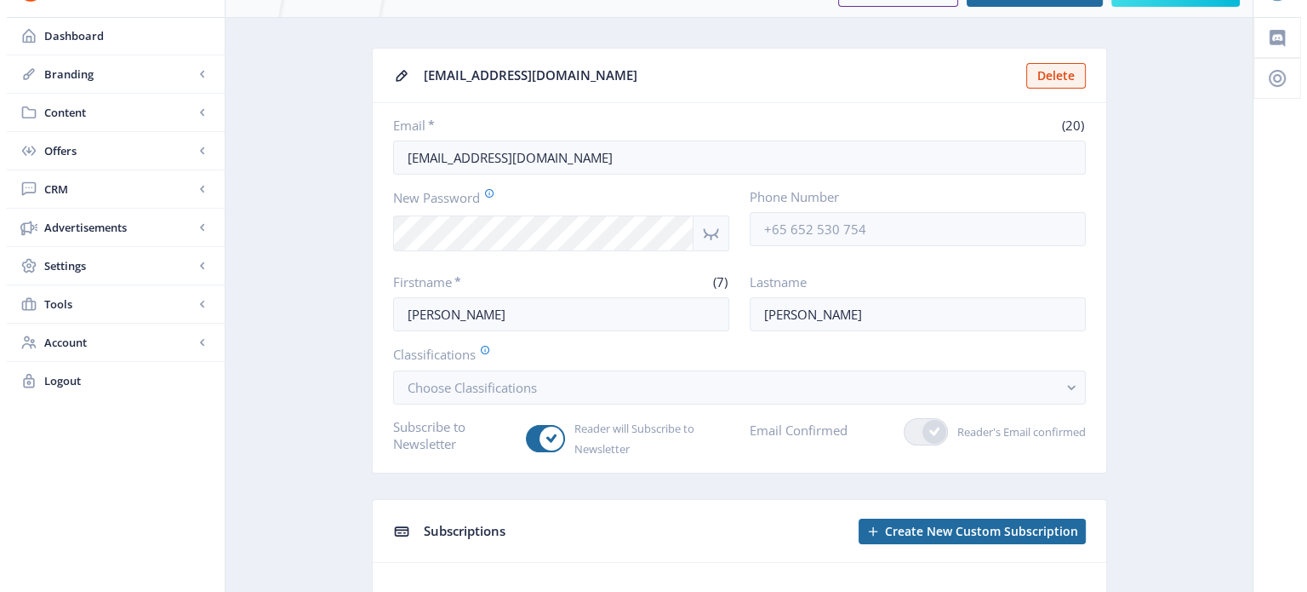
scroll to position [0, 0]
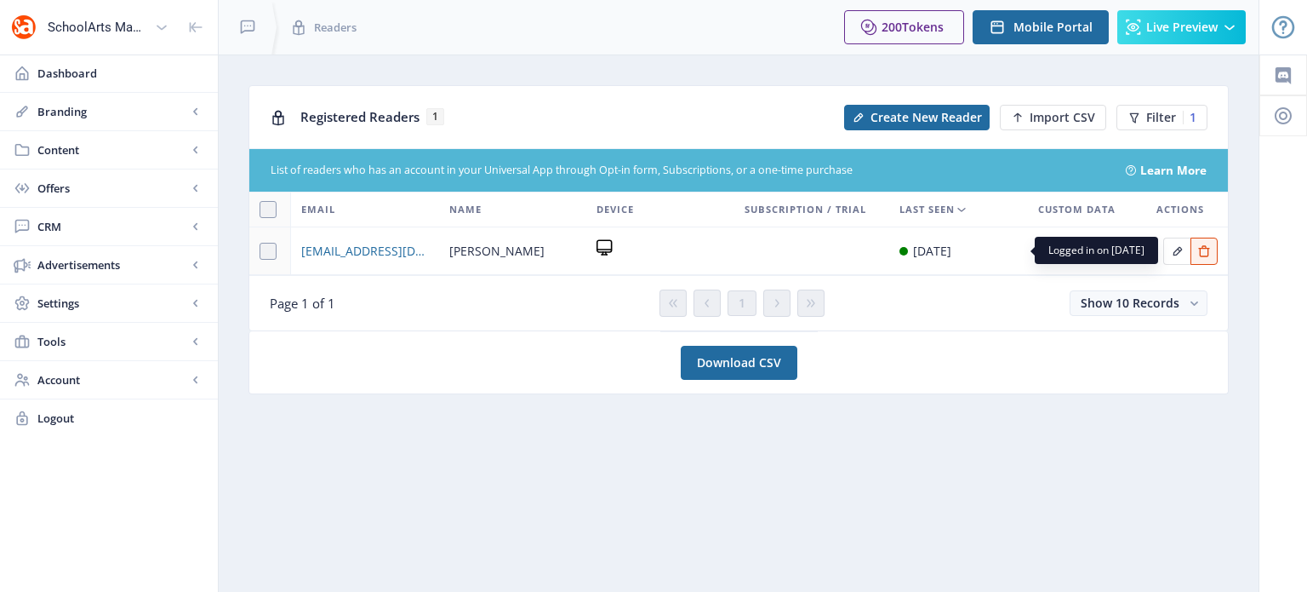
click at [952, 247] on div "[DATE]" at bounding box center [932, 251] width 38 height 20
click at [601, 249] on icon at bounding box center [605, 252] width 14 height 7
click at [1158, 122] on span "Filter" at bounding box center [1161, 118] width 30 height 14
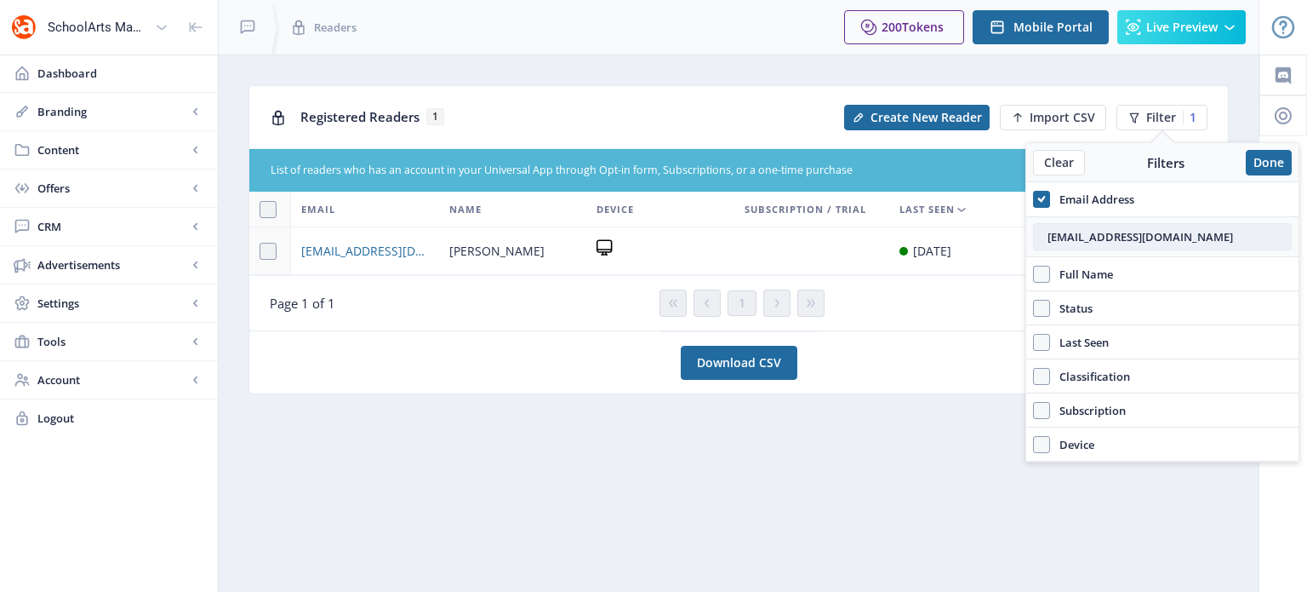
drag, startPoint x: 1208, startPoint y: 244, endPoint x: 1036, endPoint y: 230, distance: 172.5
click at [1036, 230] on input "[EMAIL_ADDRESS][DOMAIN_NAME]" at bounding box center [1162, 236] width 259 height 27
type input "crossmanb"
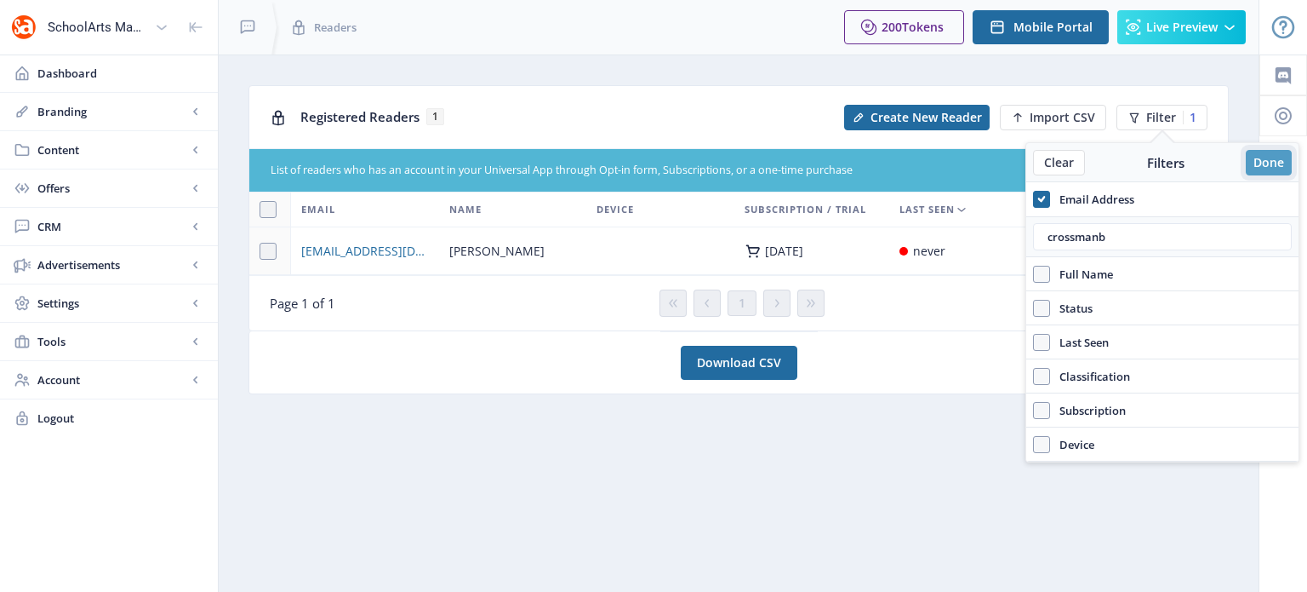
click at [1284, 166] on button "Done" at bounding box center [1269, 163] width 46 height 26
